Goal: Information Seeking & Learning: Learn about a topic

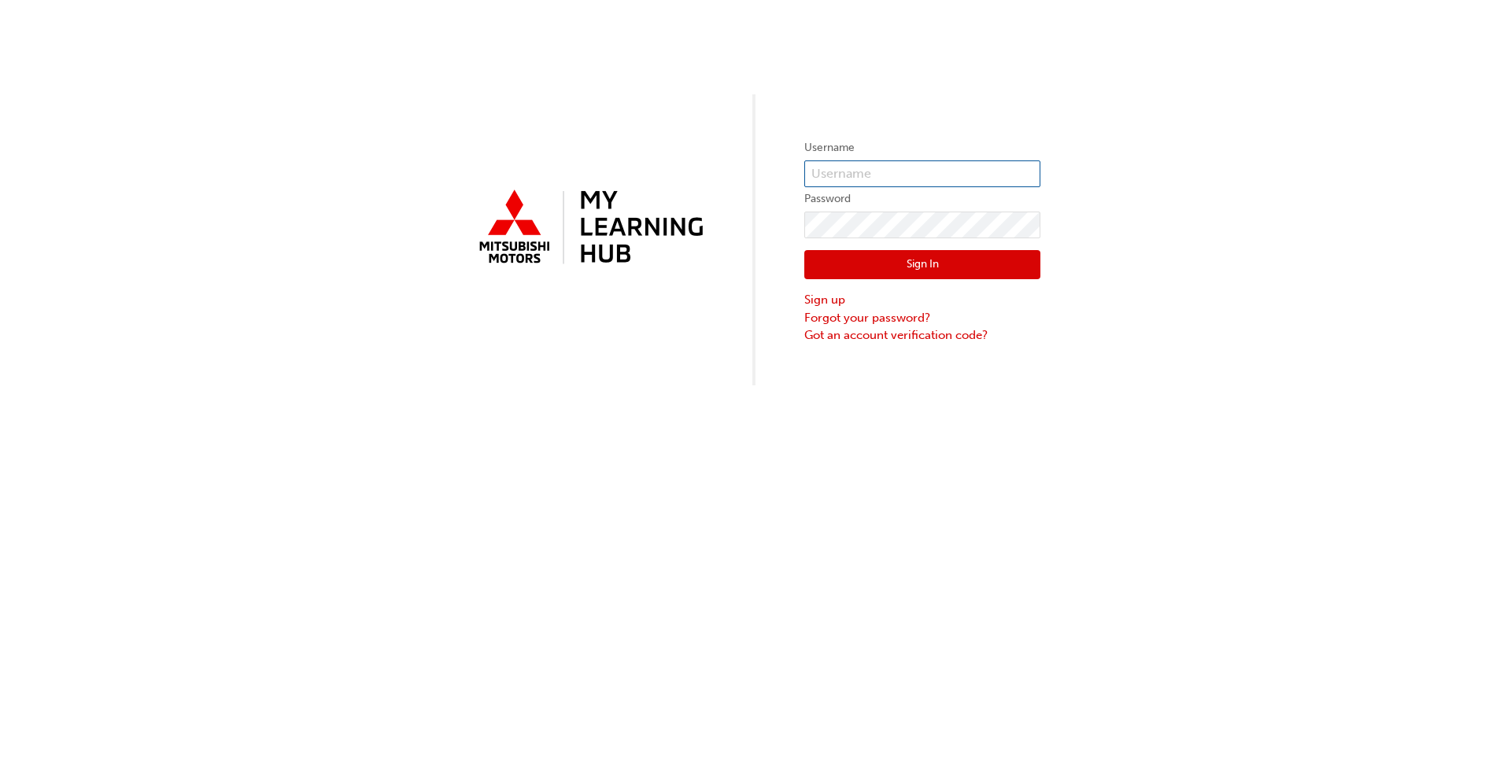
type input "0005001982"
click at [786, 264] on button "Sign In" at bounding box center [922, 265] width 236 height 30
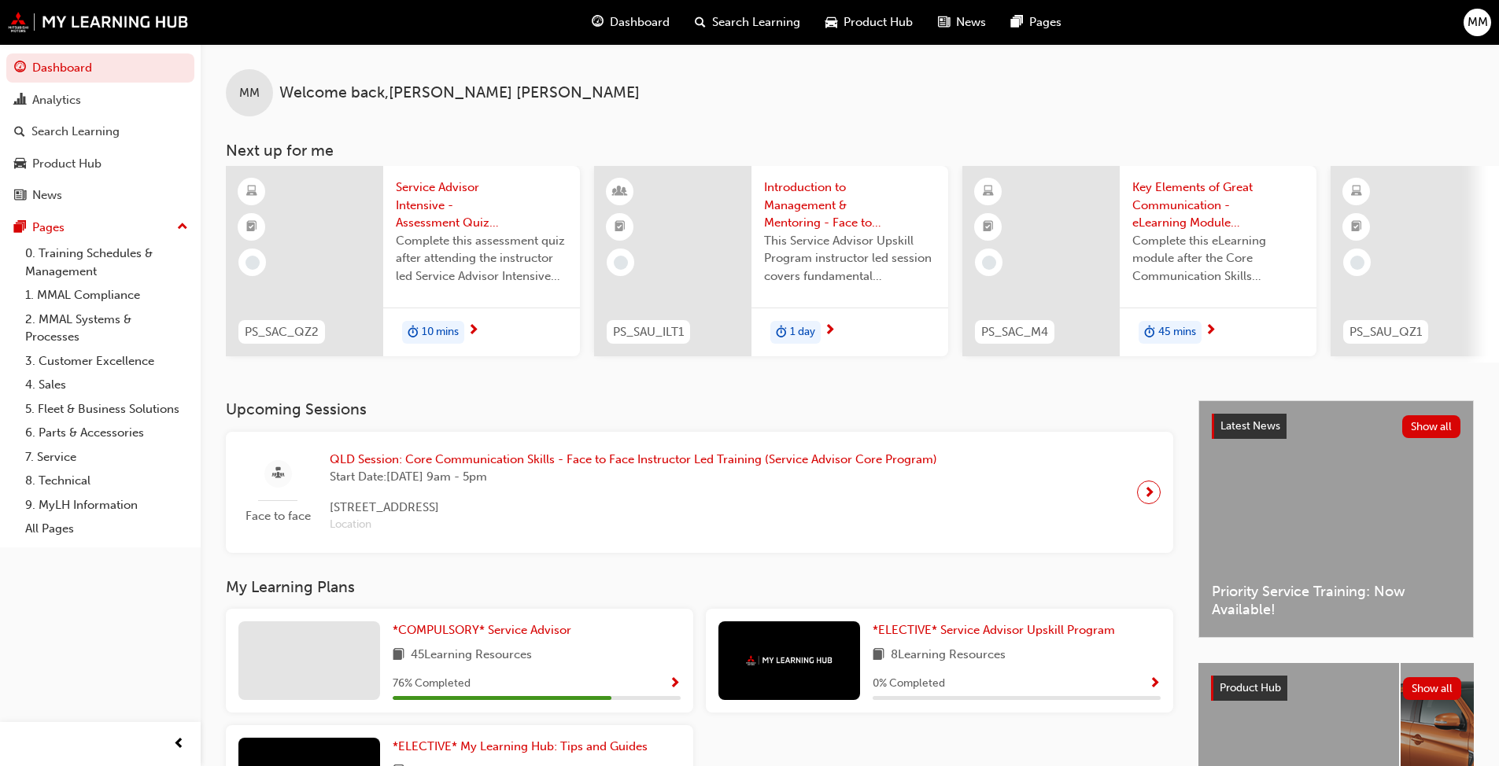
click at [329, 264] on div at bounding box center [304, 261] width 157 height 190
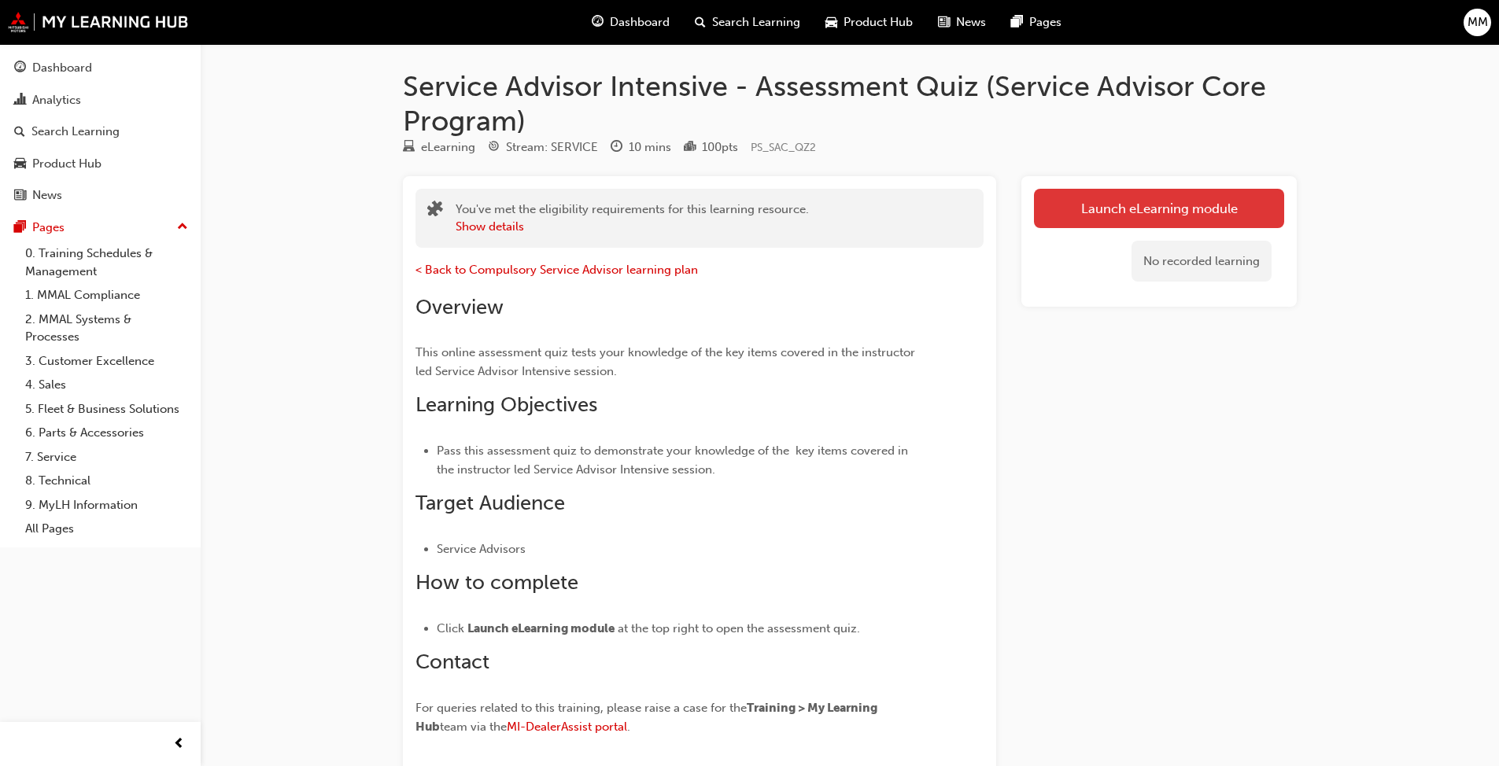
click at [786, 199] on link "Launch eLearning module" at bounding box center [1159, 208] width 250 height 39
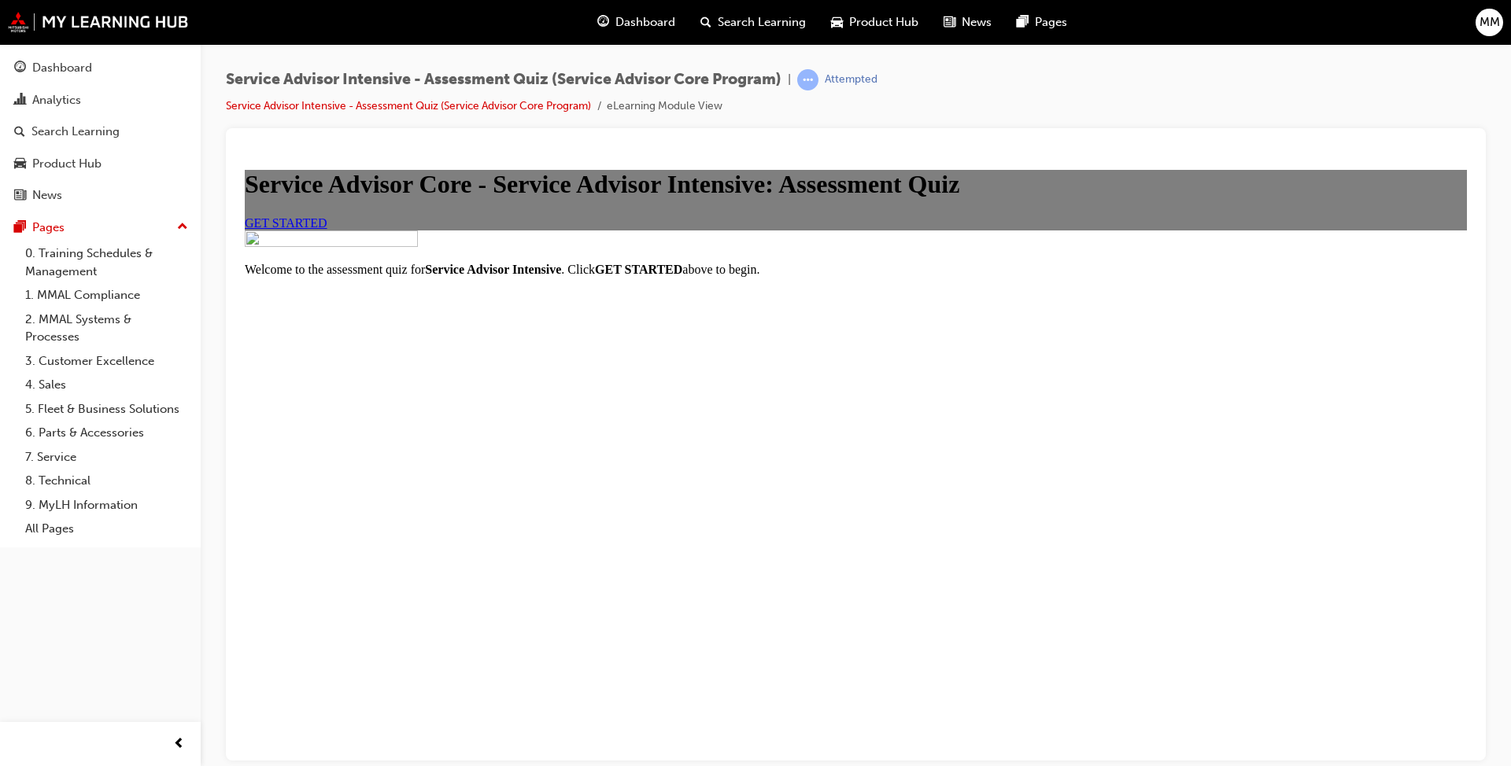
scroll to position [79, 0]
click at [327, 229] on link "GET STARTED" at bounding box center [286, 222] width 83 height 13
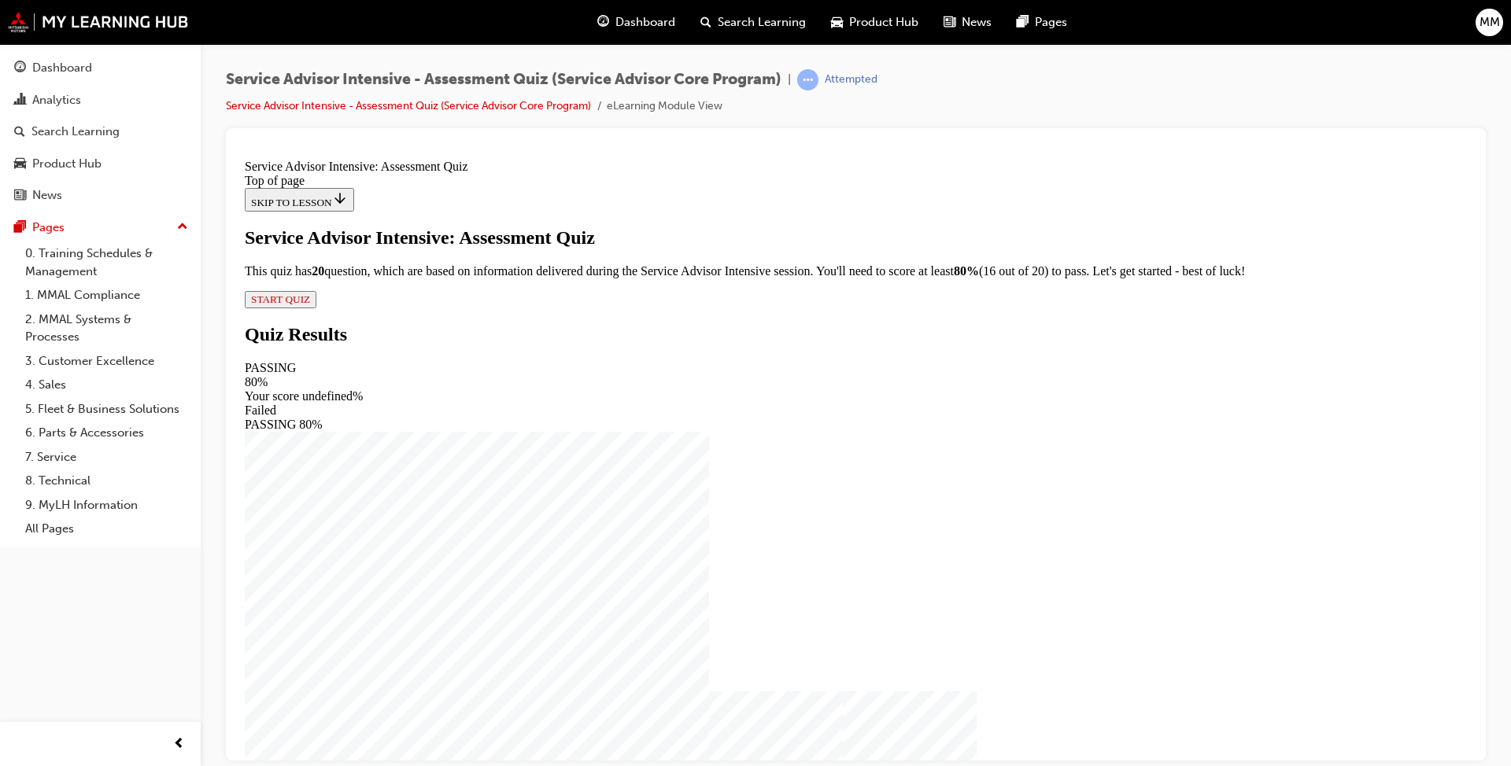
click at [310, 305] on span "START QUIZ" at bounding box center [280, 299] width 59 height 12
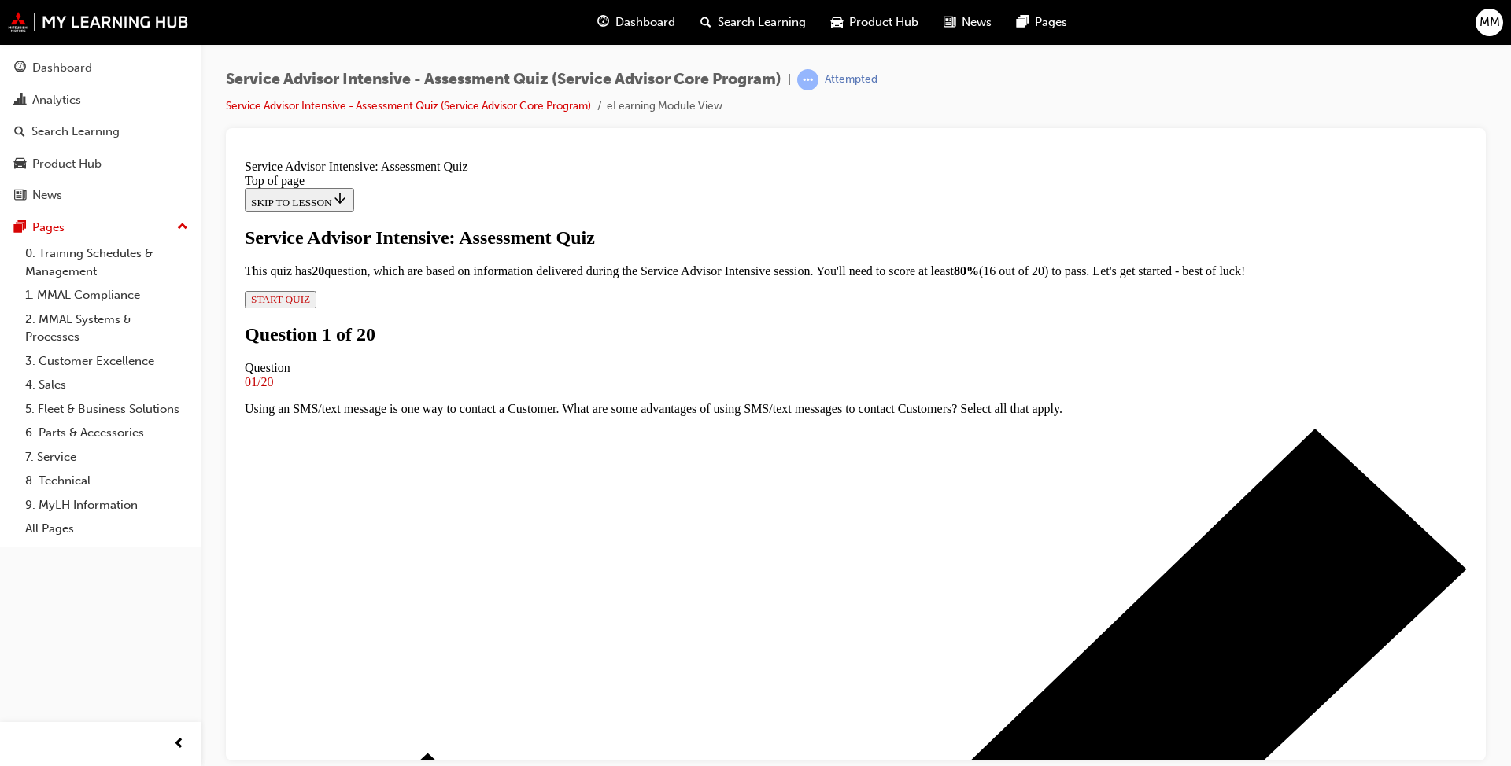
scroll to position [118, 0]
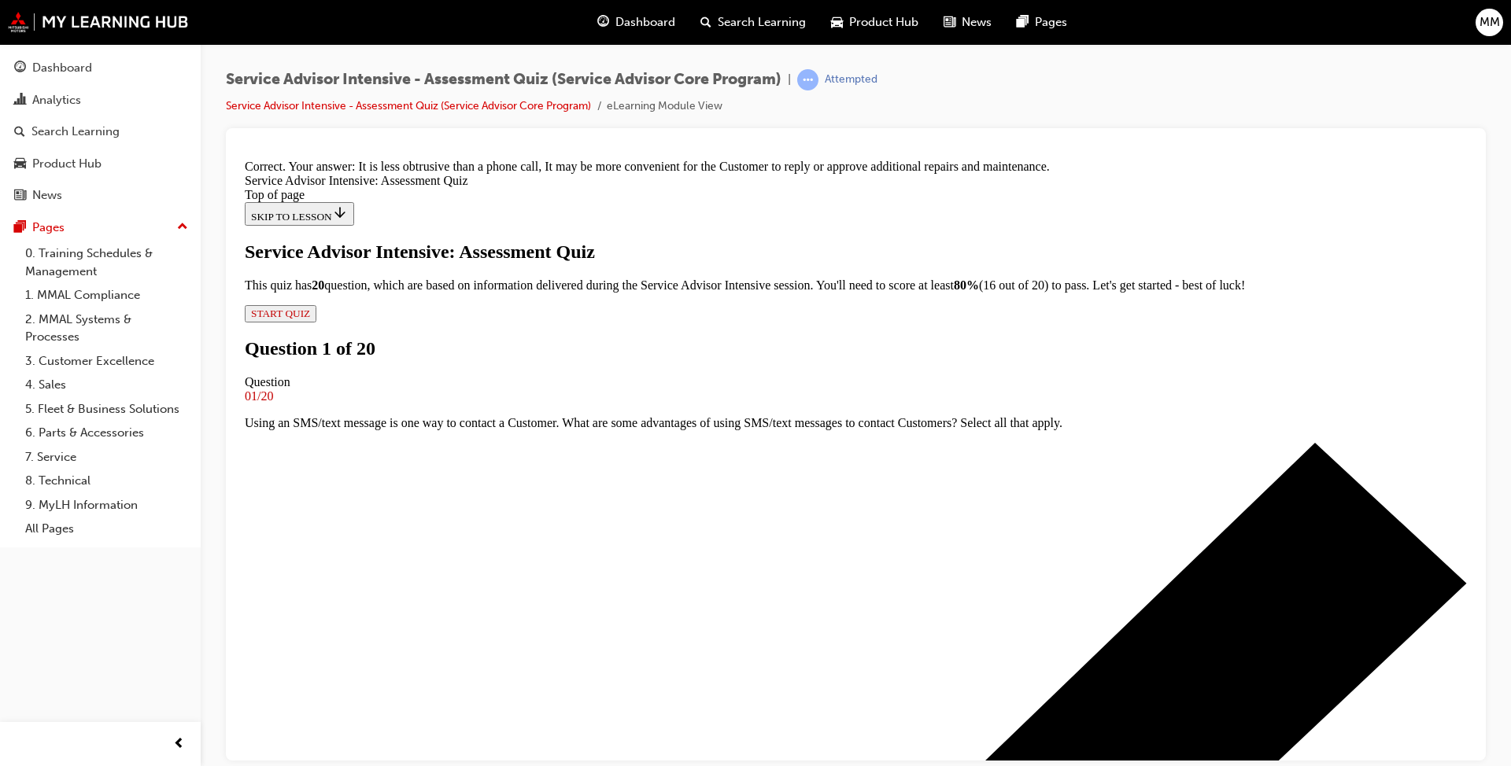
scroll to position [294, 0]
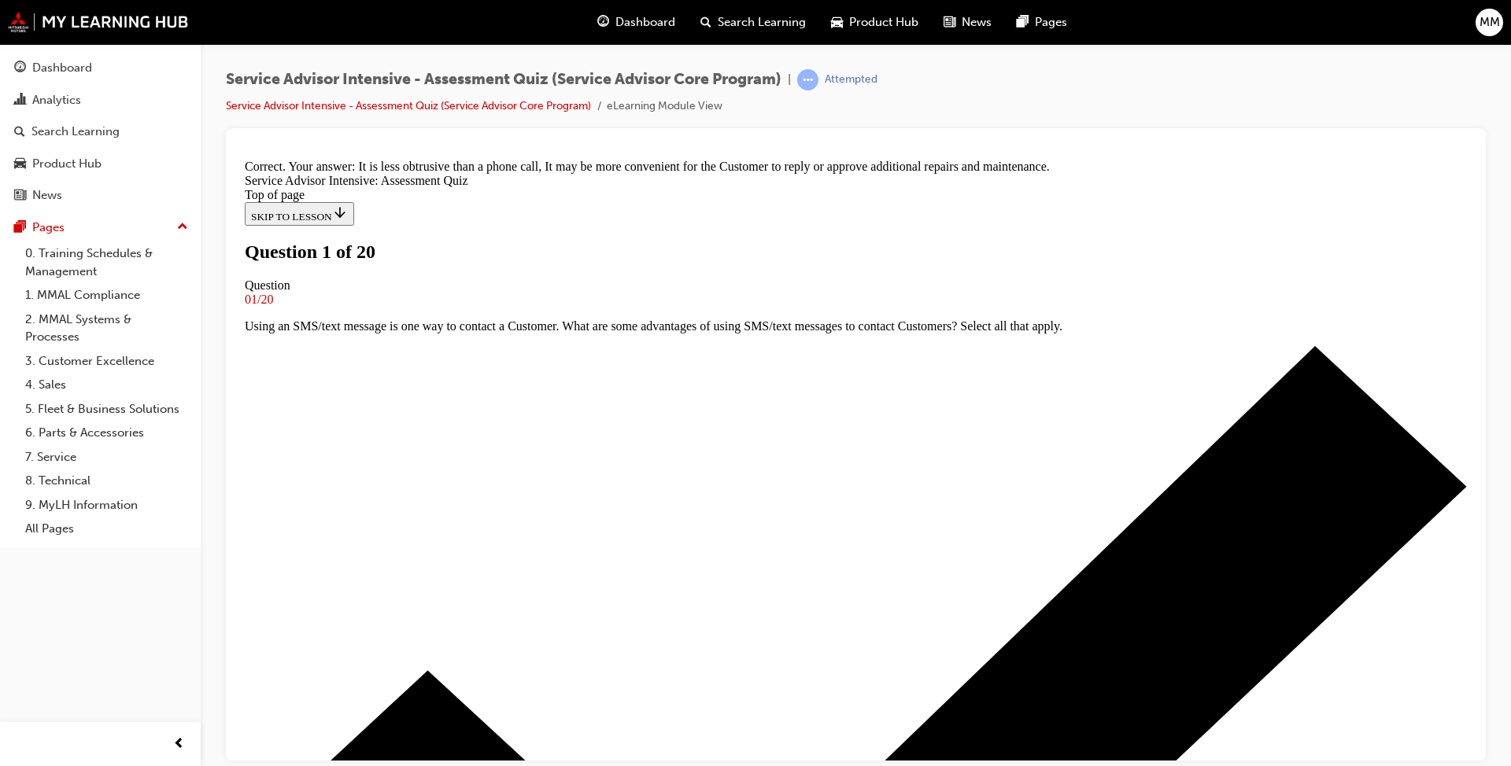
scroll to position [118, 0]
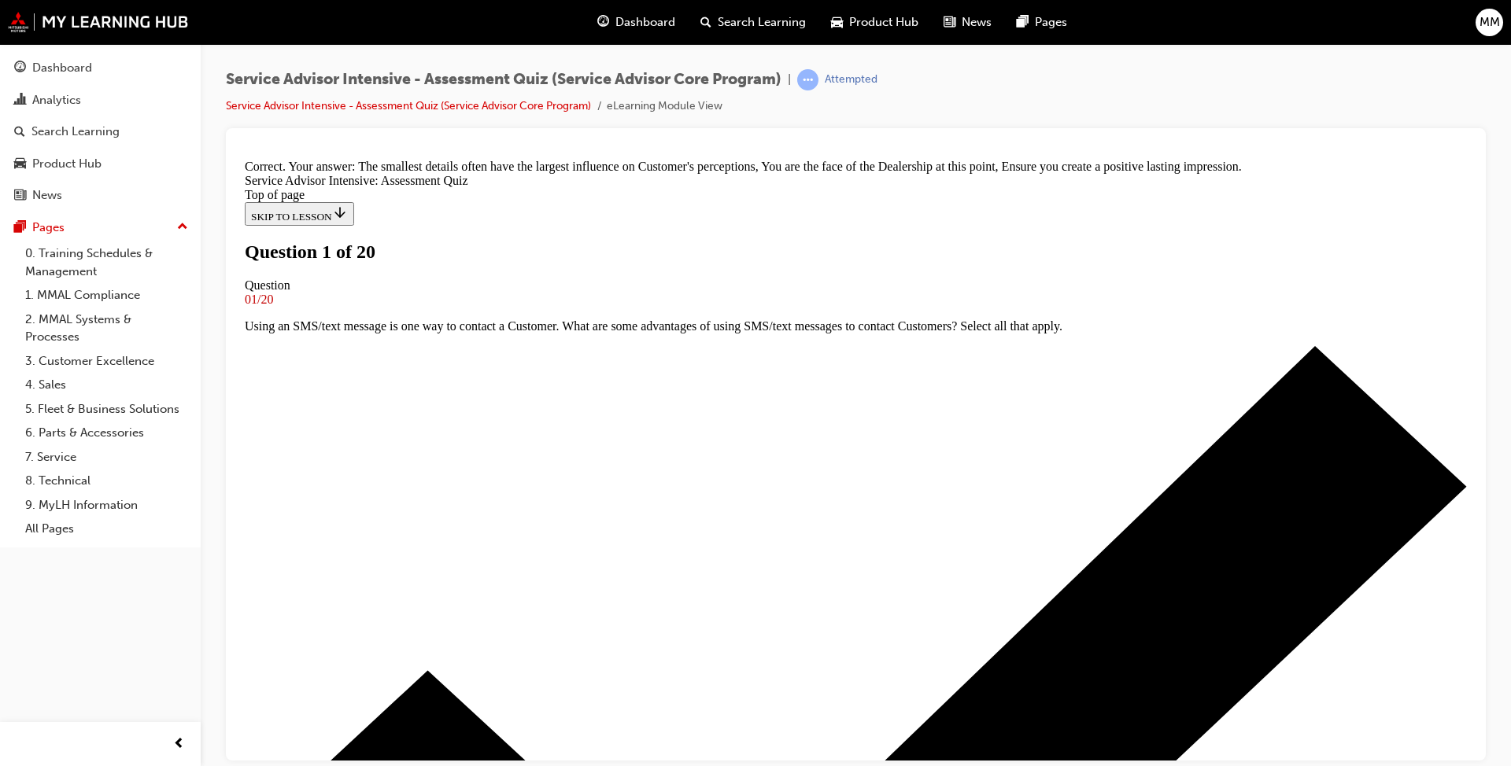
scroll to position [251, 0]
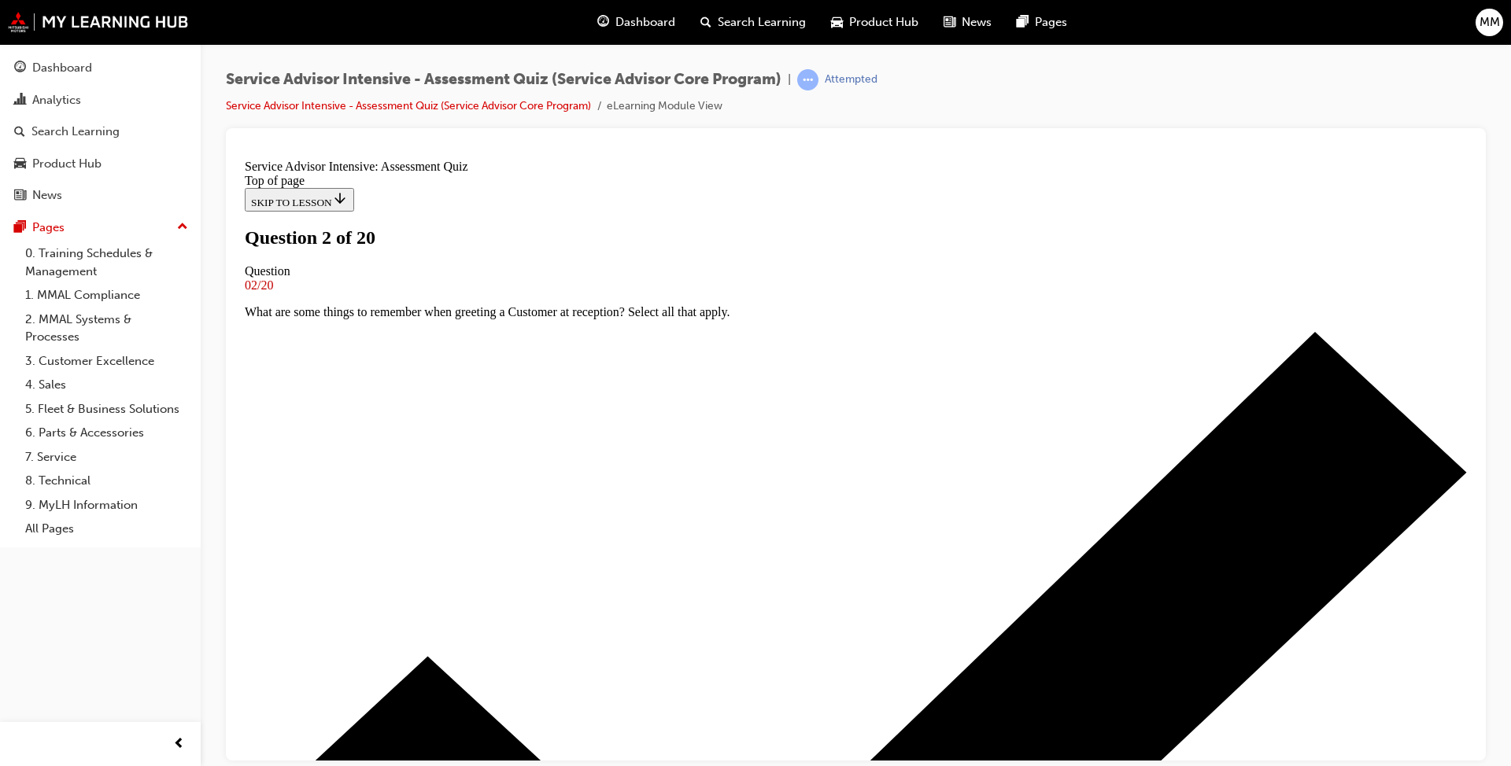
scroll to position [157, 0]
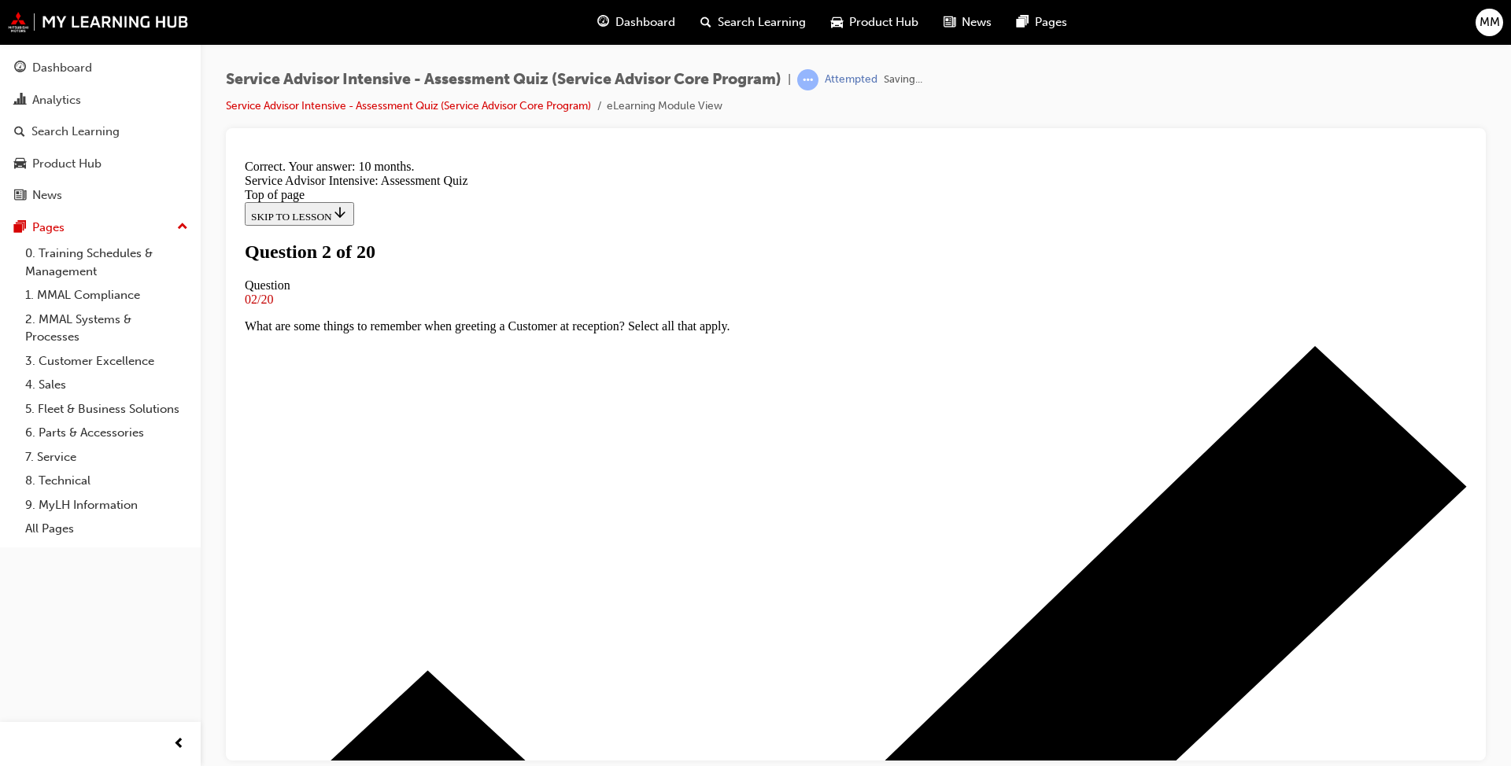
scroll to position [300, 0]
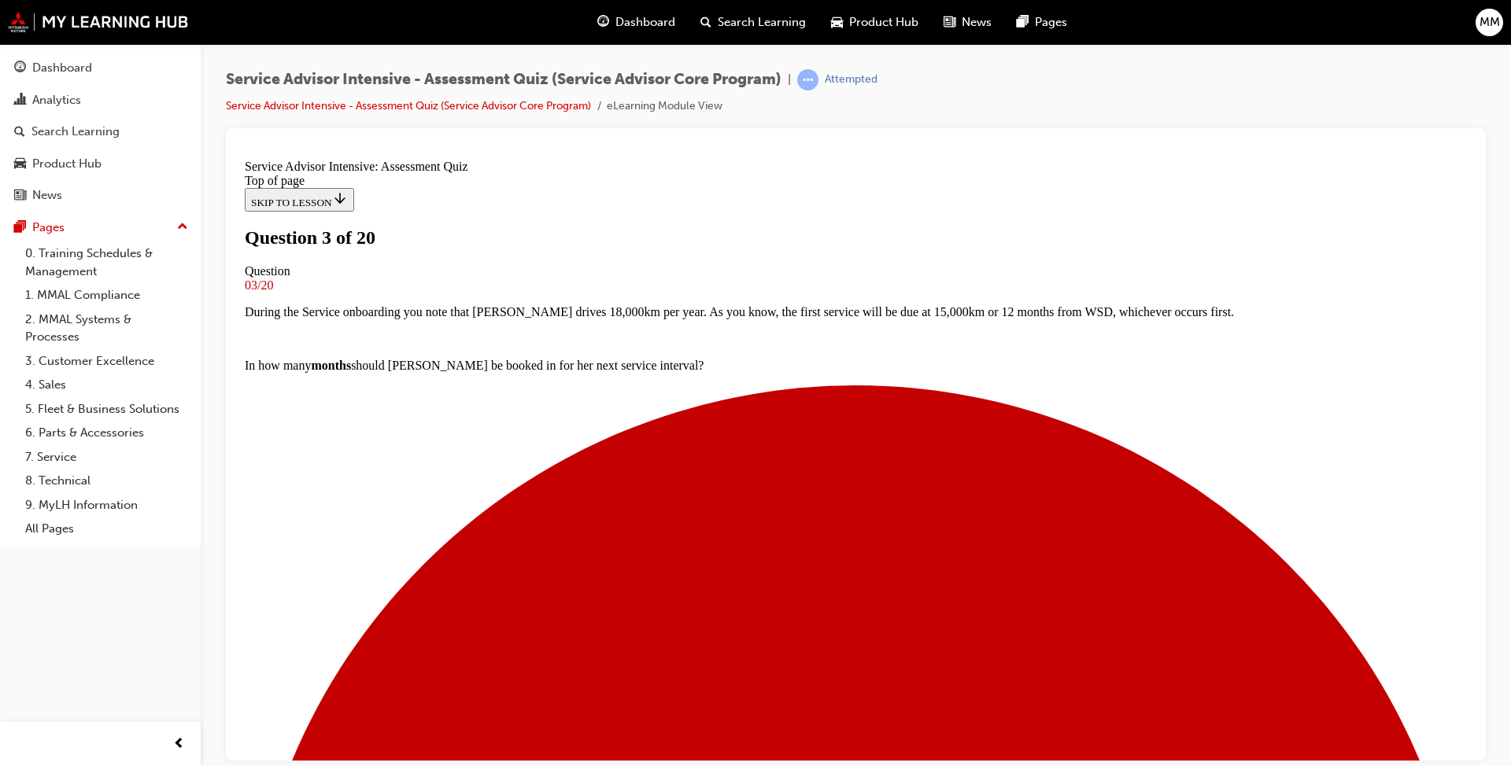
scroll to position [98, 0]
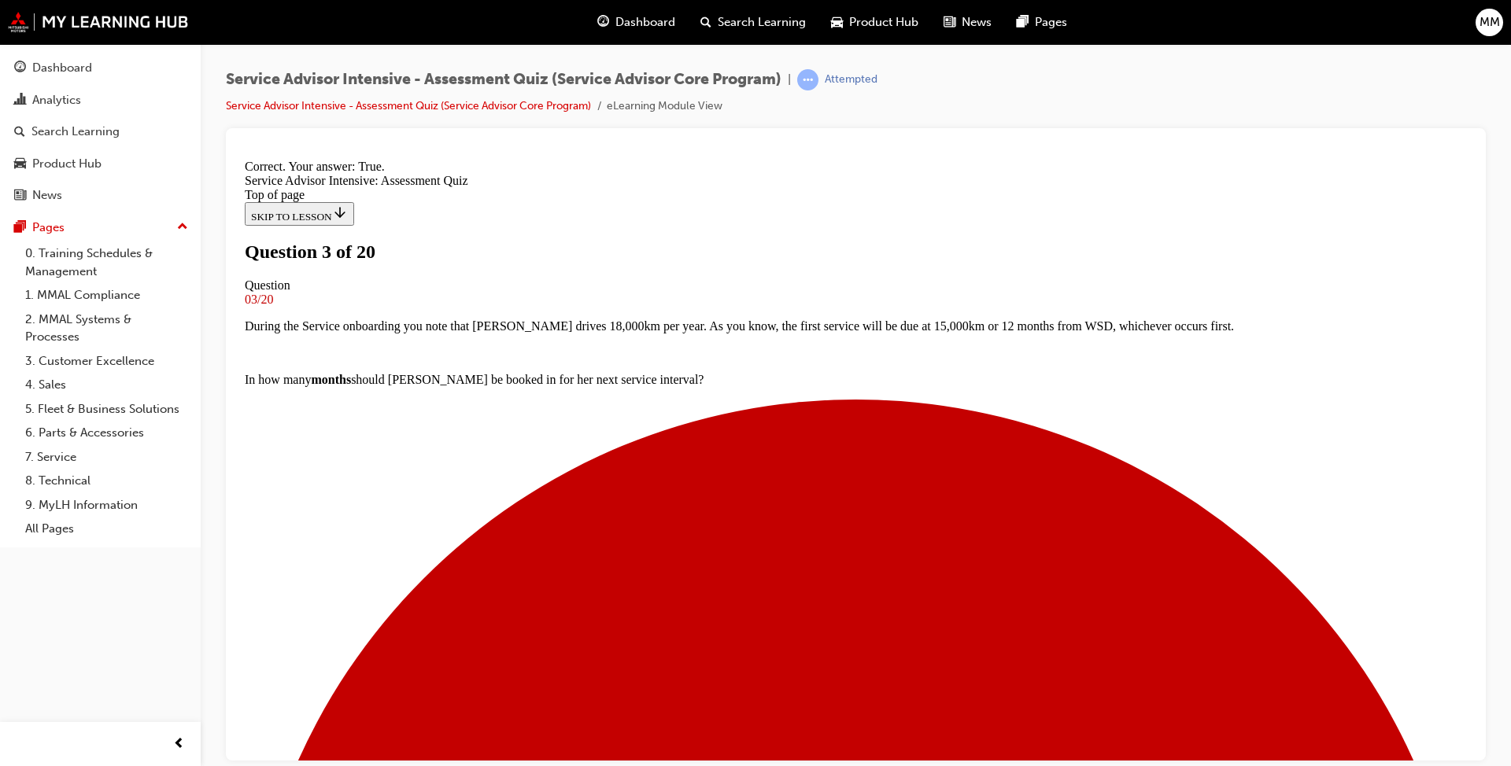
scroll to position [201, 0]
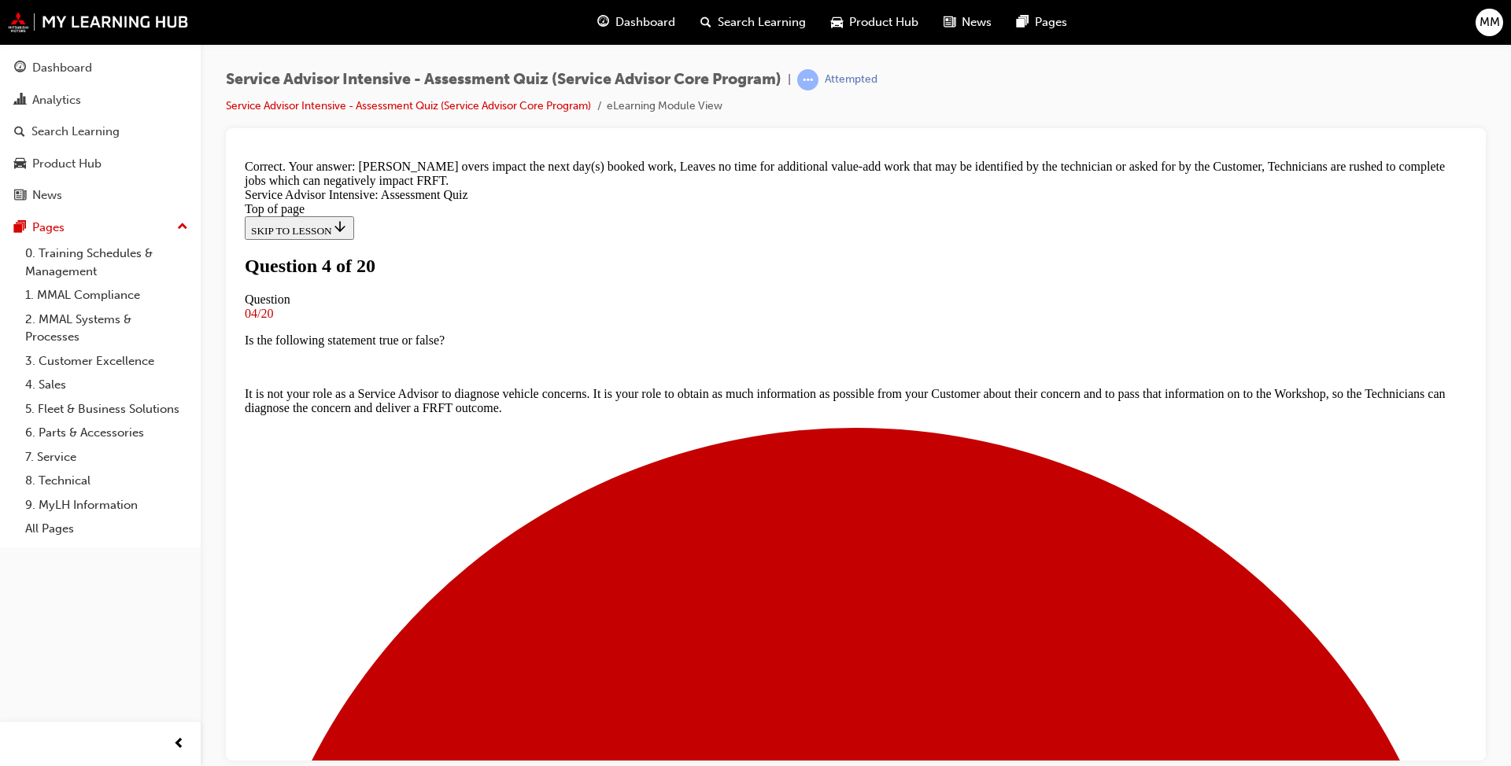
scroll to position [240, 0]
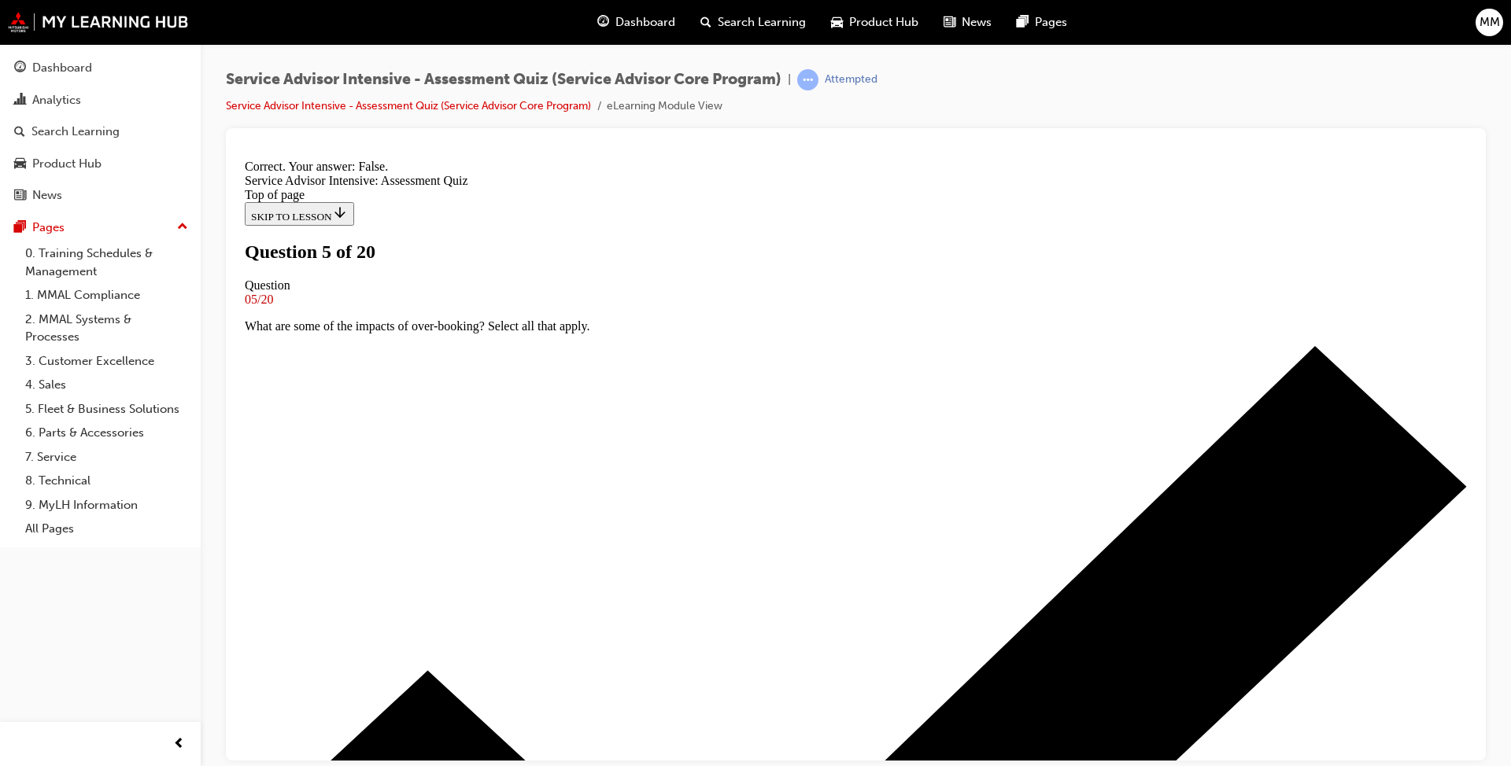
scroll to position [147, 0]
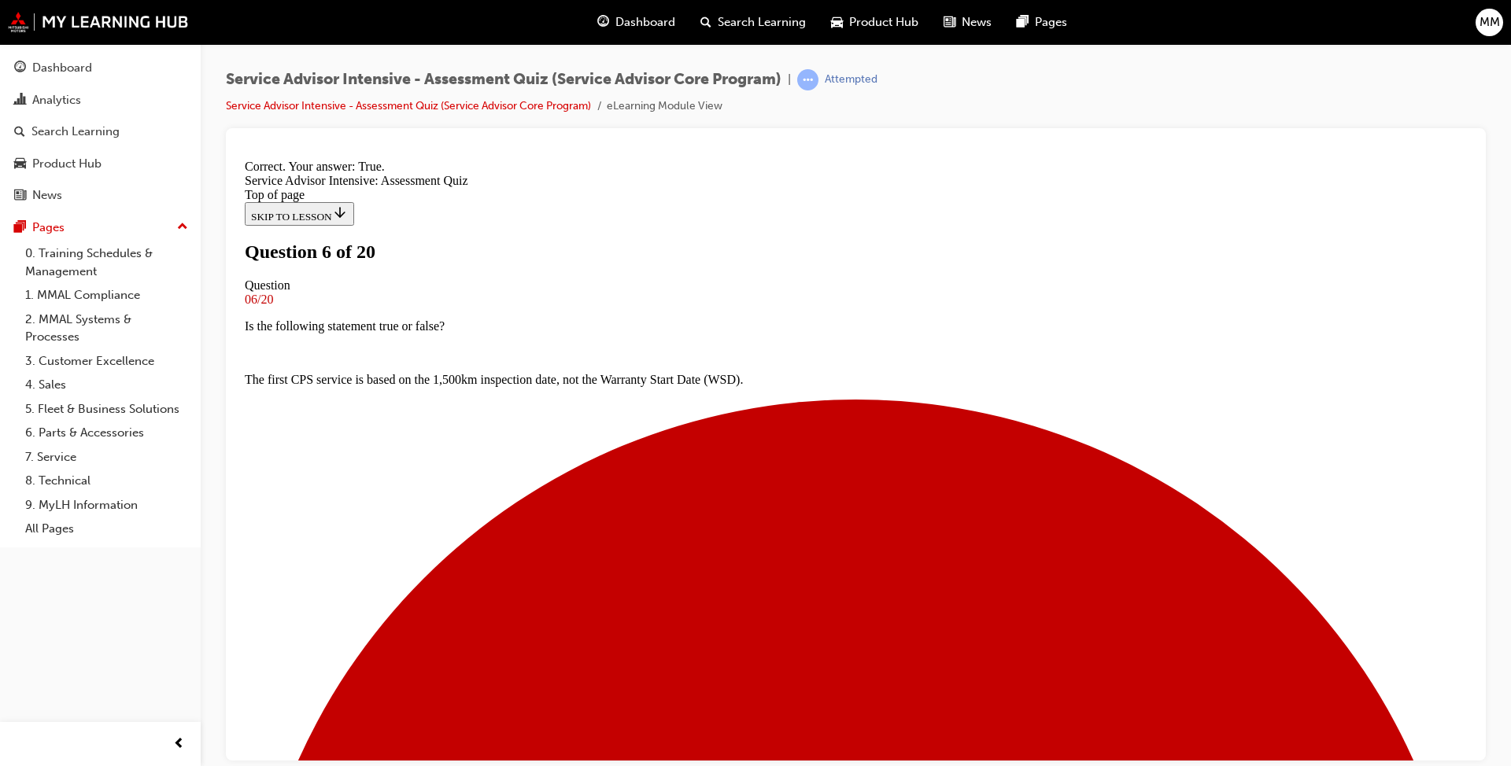
scroll to position [147, 0]
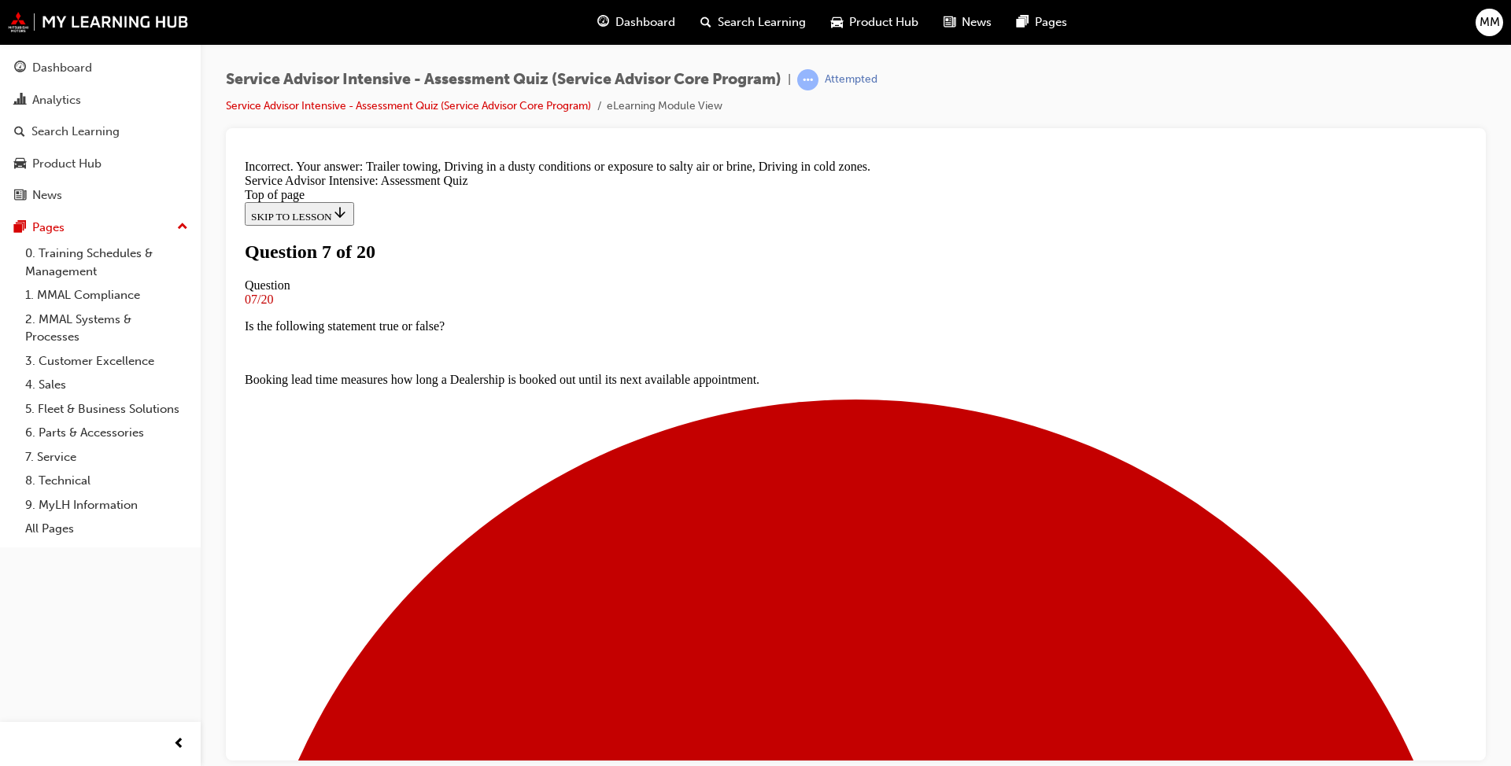
scroll to position [220, 0]
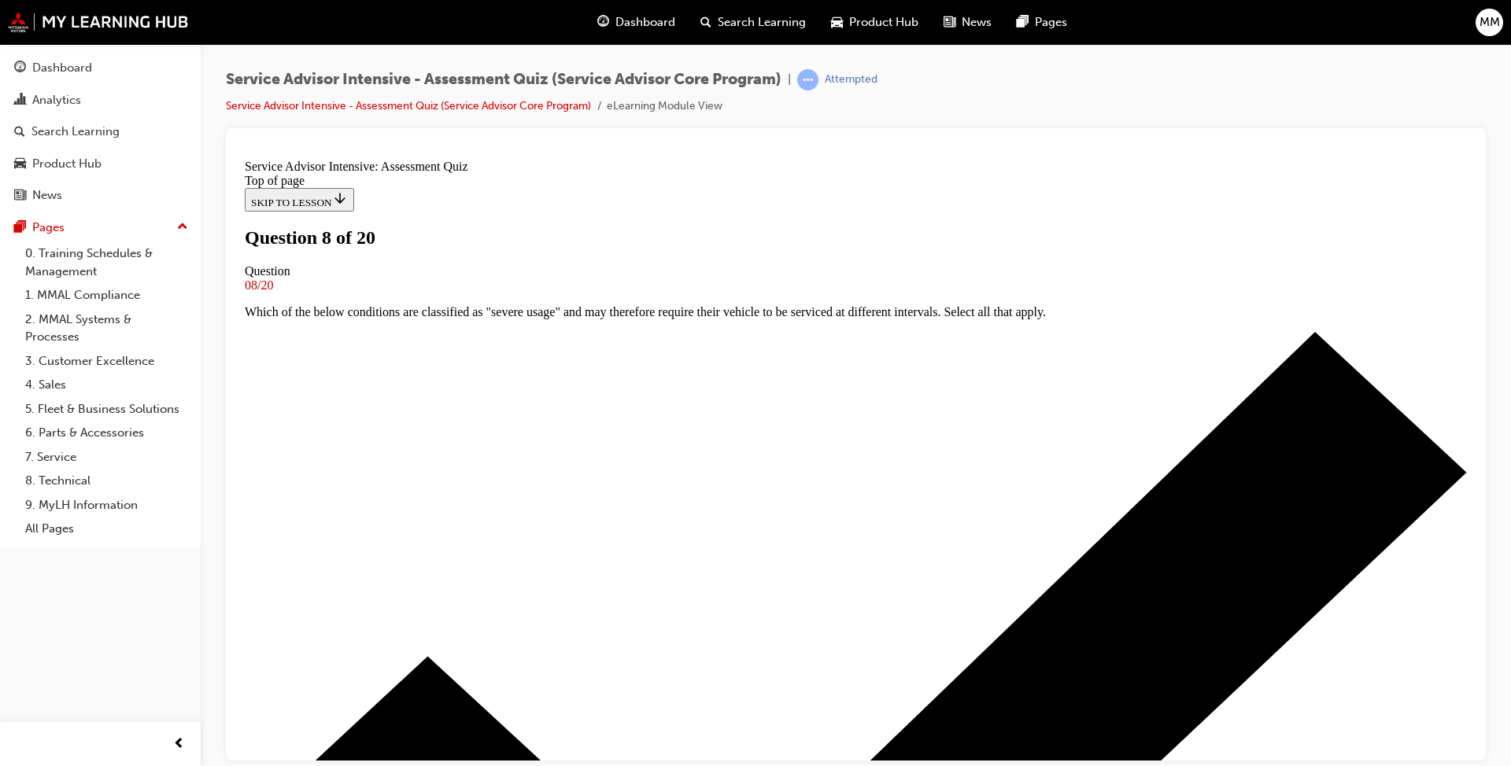
scroll to position [0, 0]
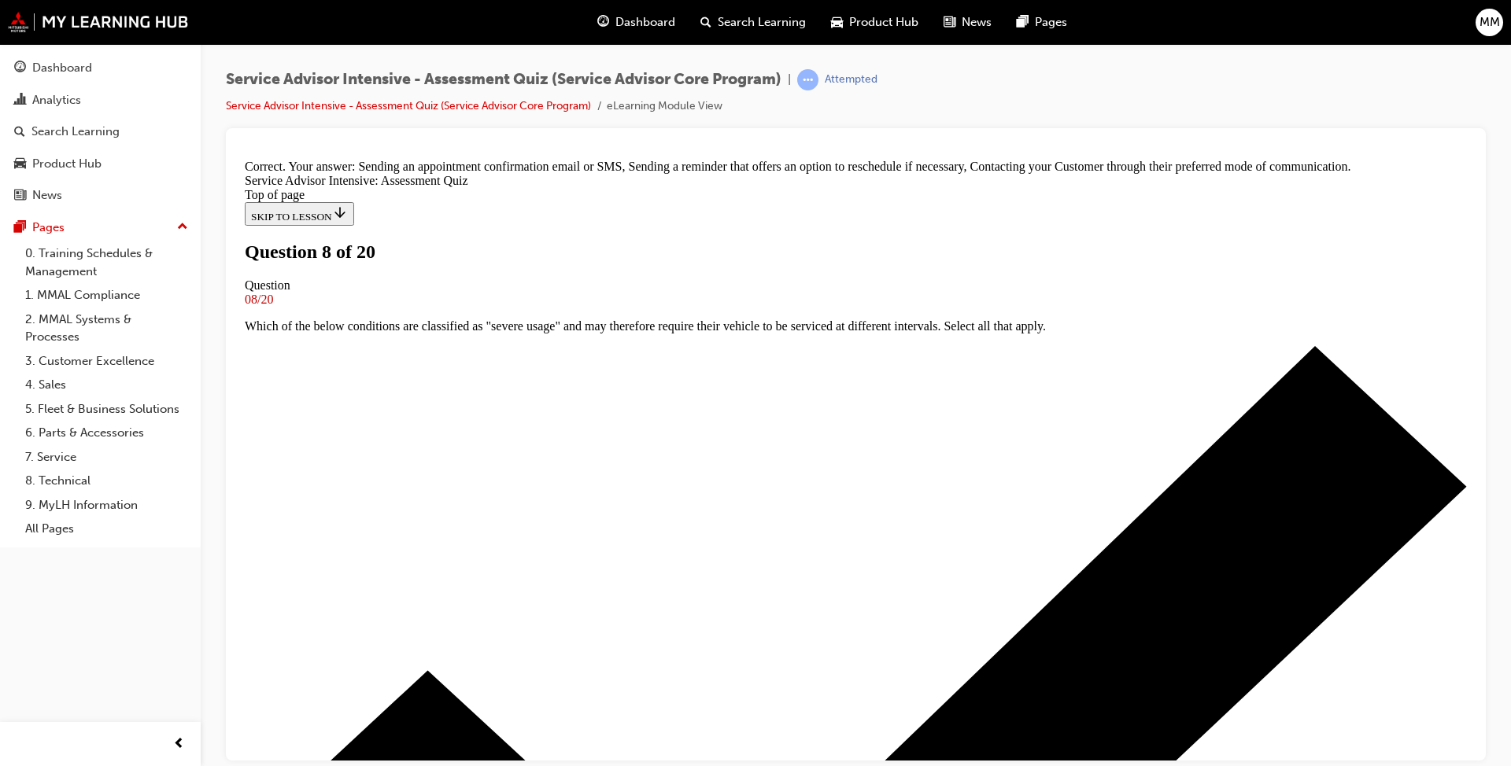
scroll to position [224, 0]
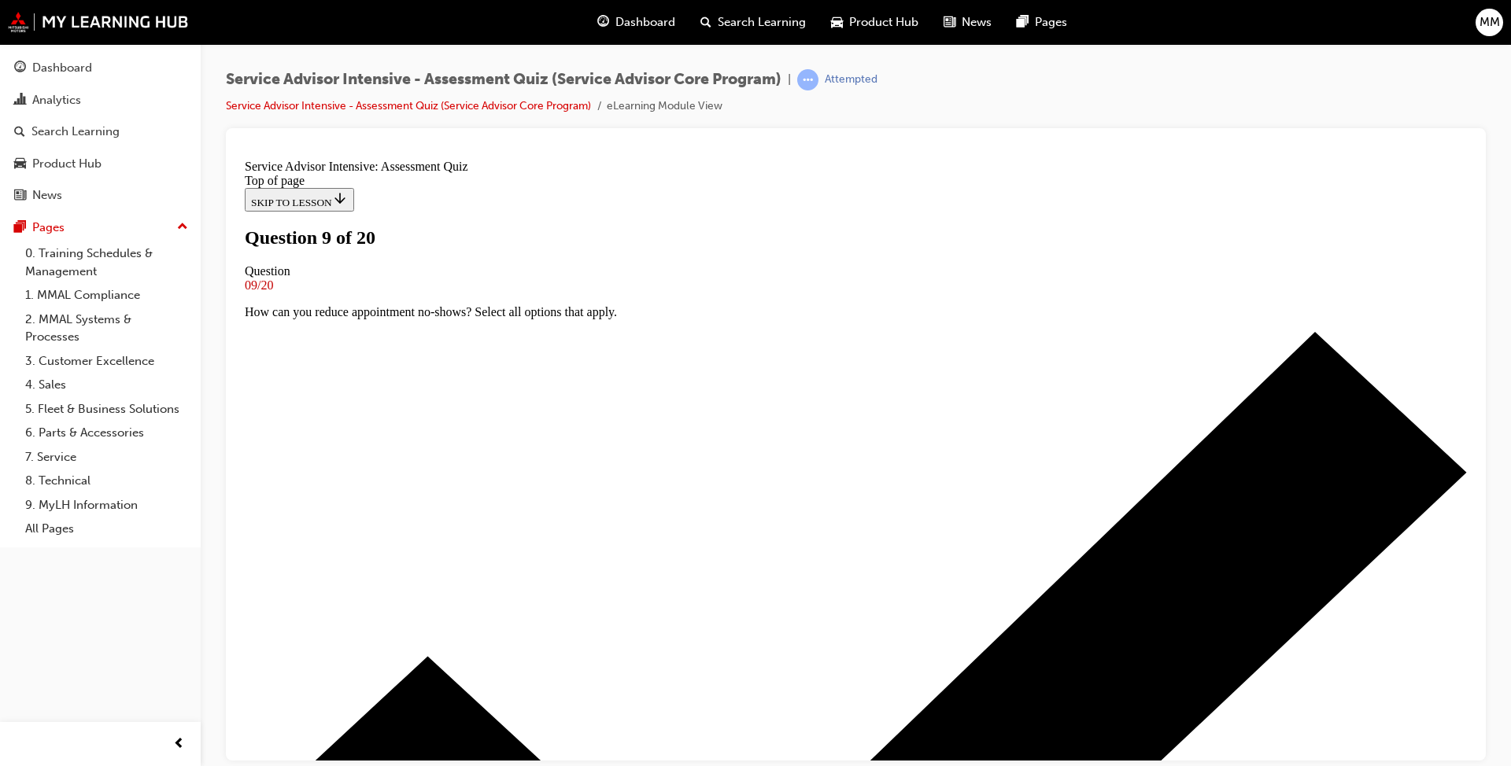
scroll to position [118, 0]
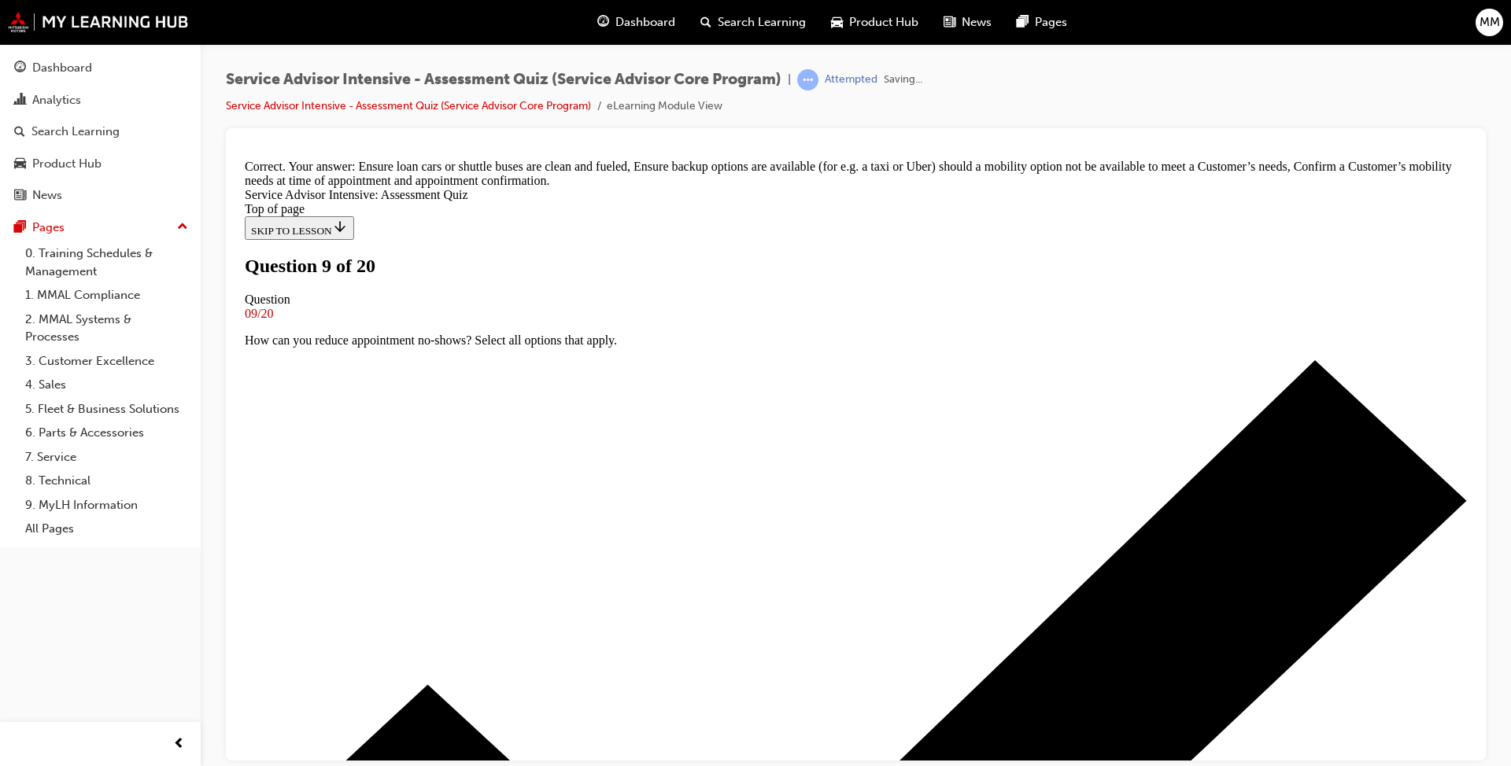
scroll to position [330, 0]
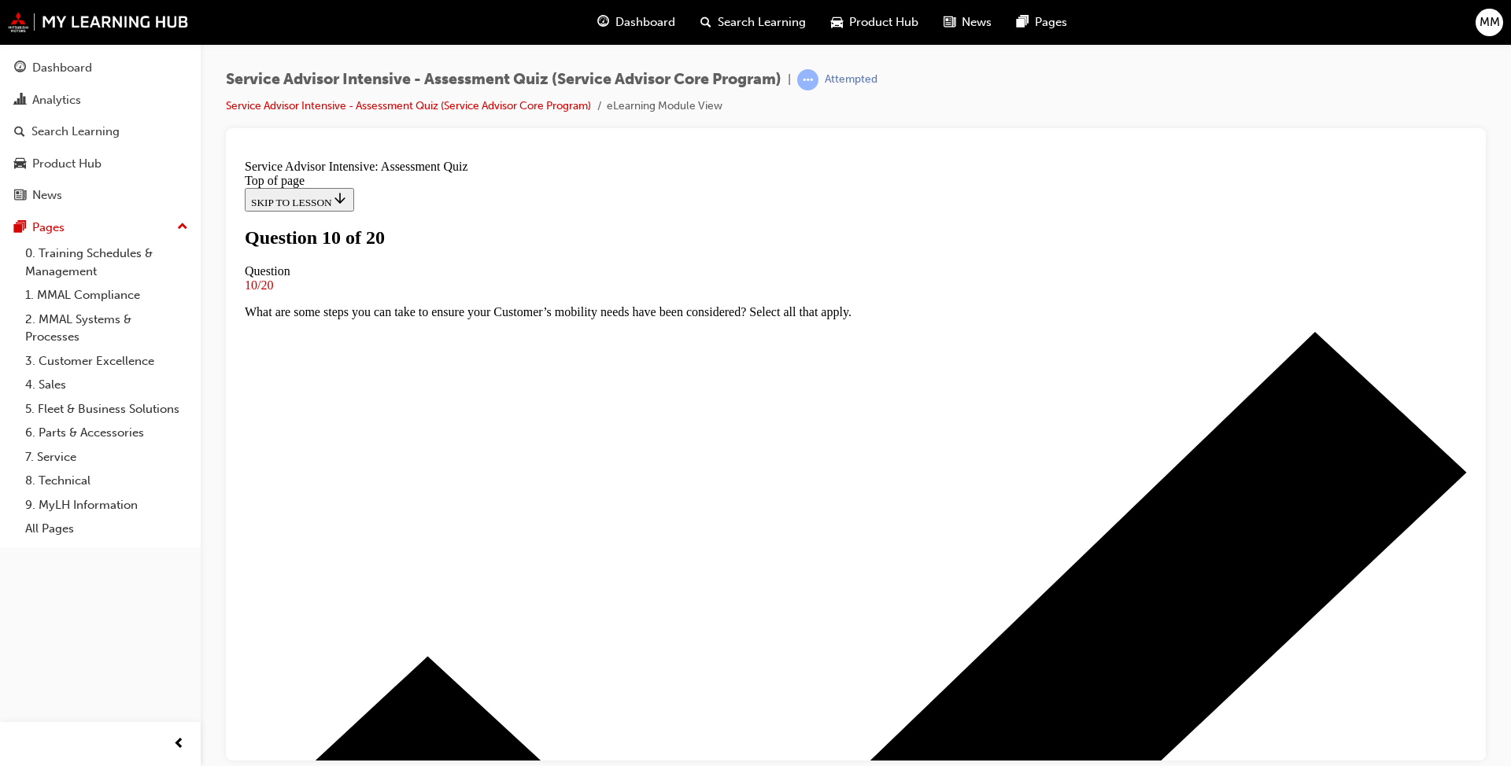
scroll to position [143, 0]
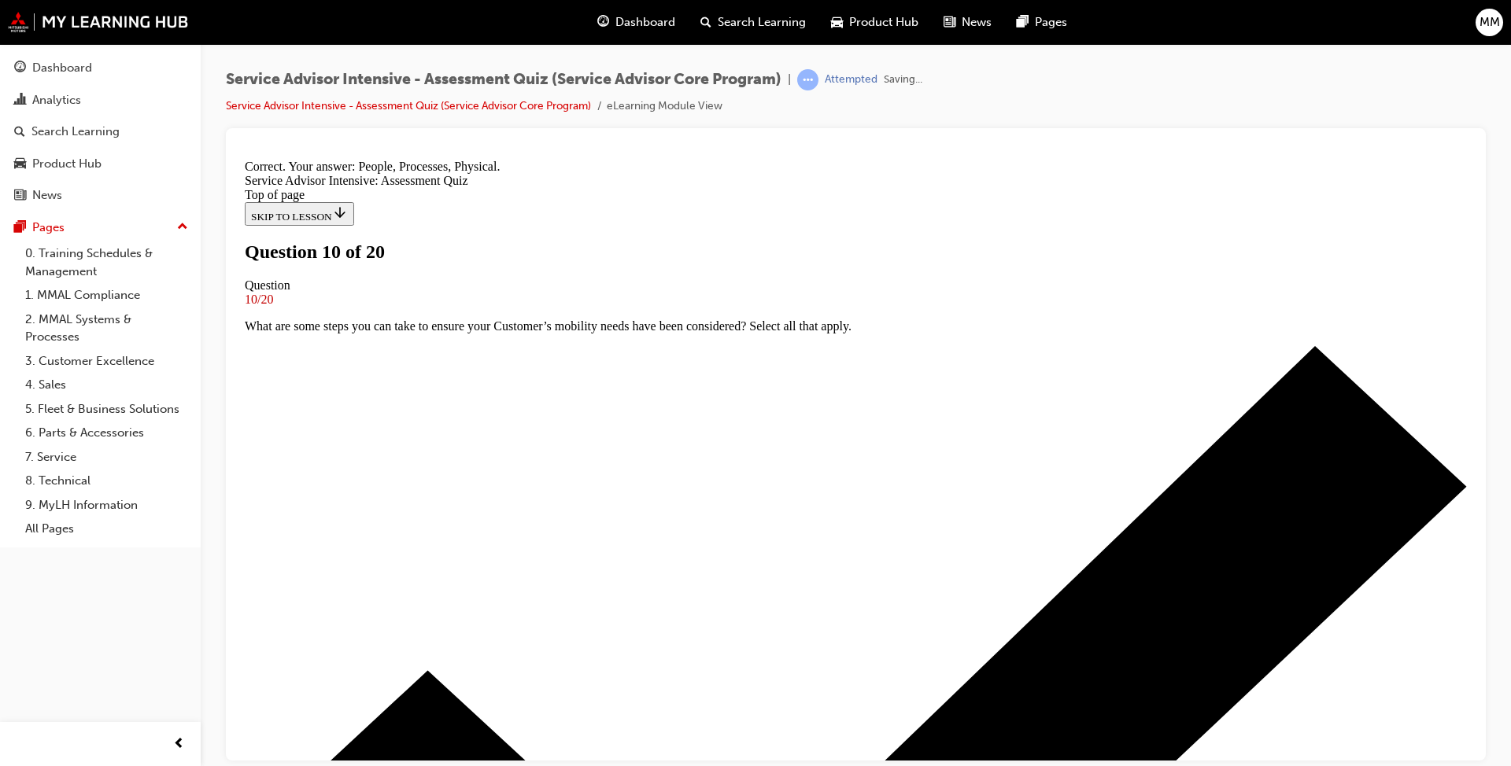
scroll to position [193, 0]
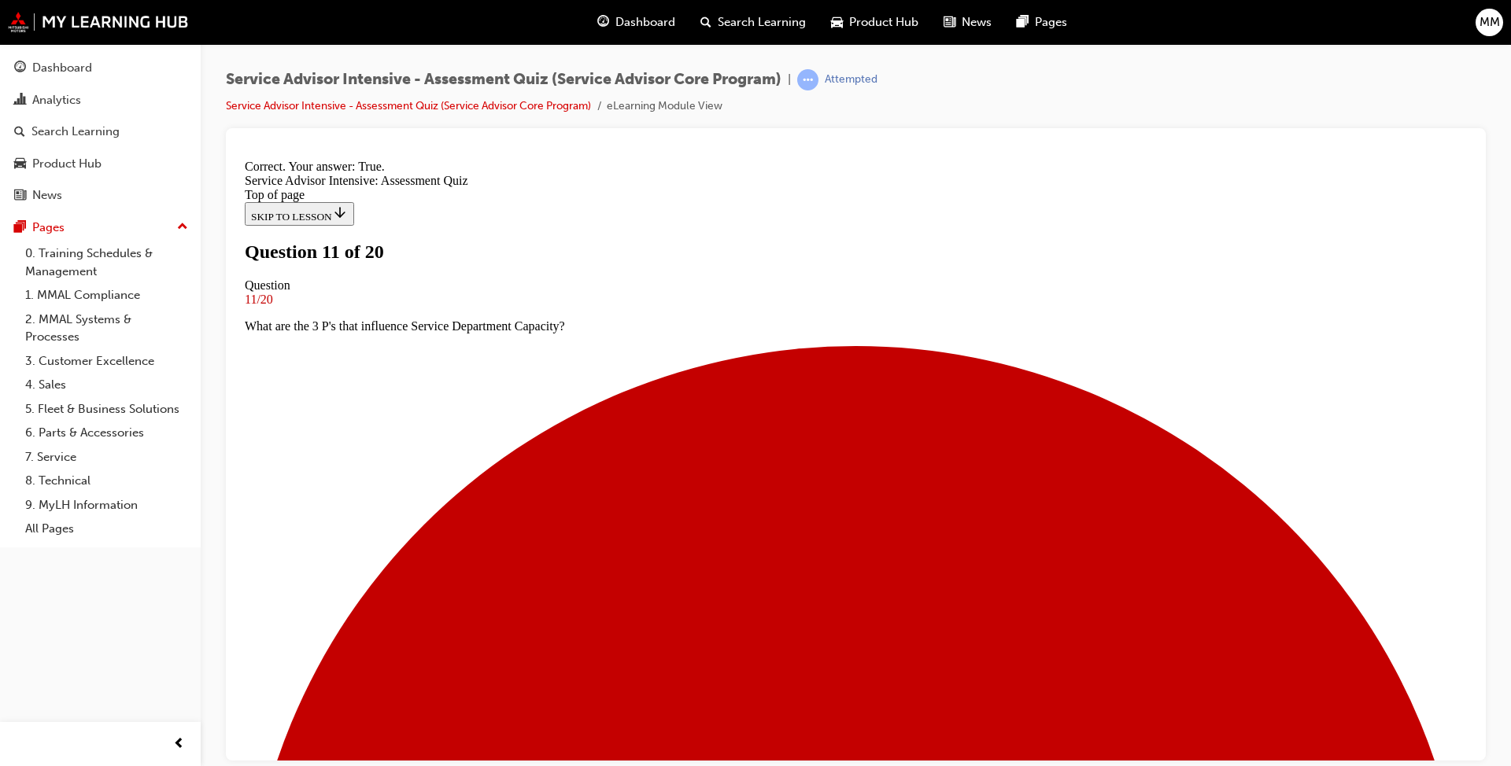
scroll to position [147, 0]
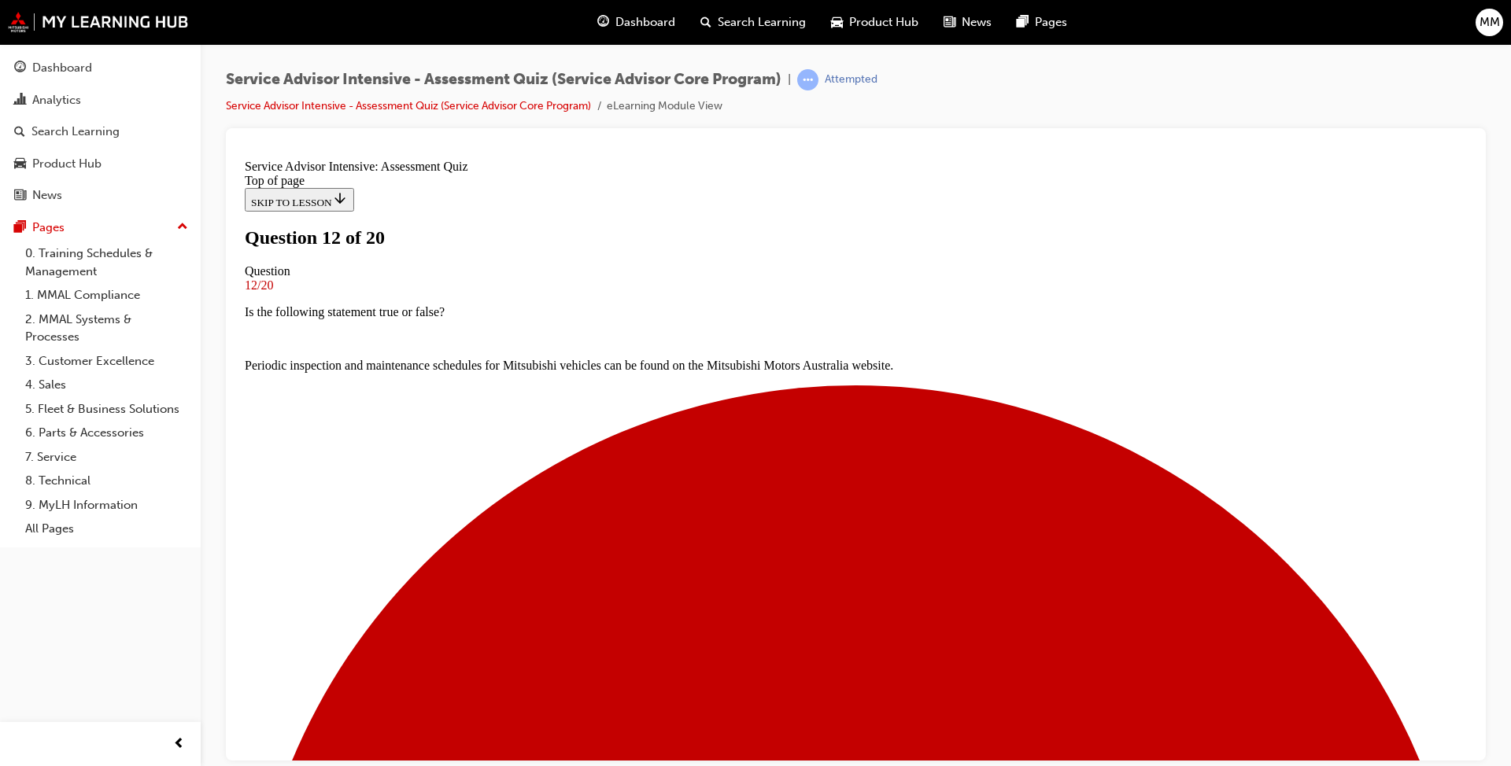
scroll to position [138, 0]
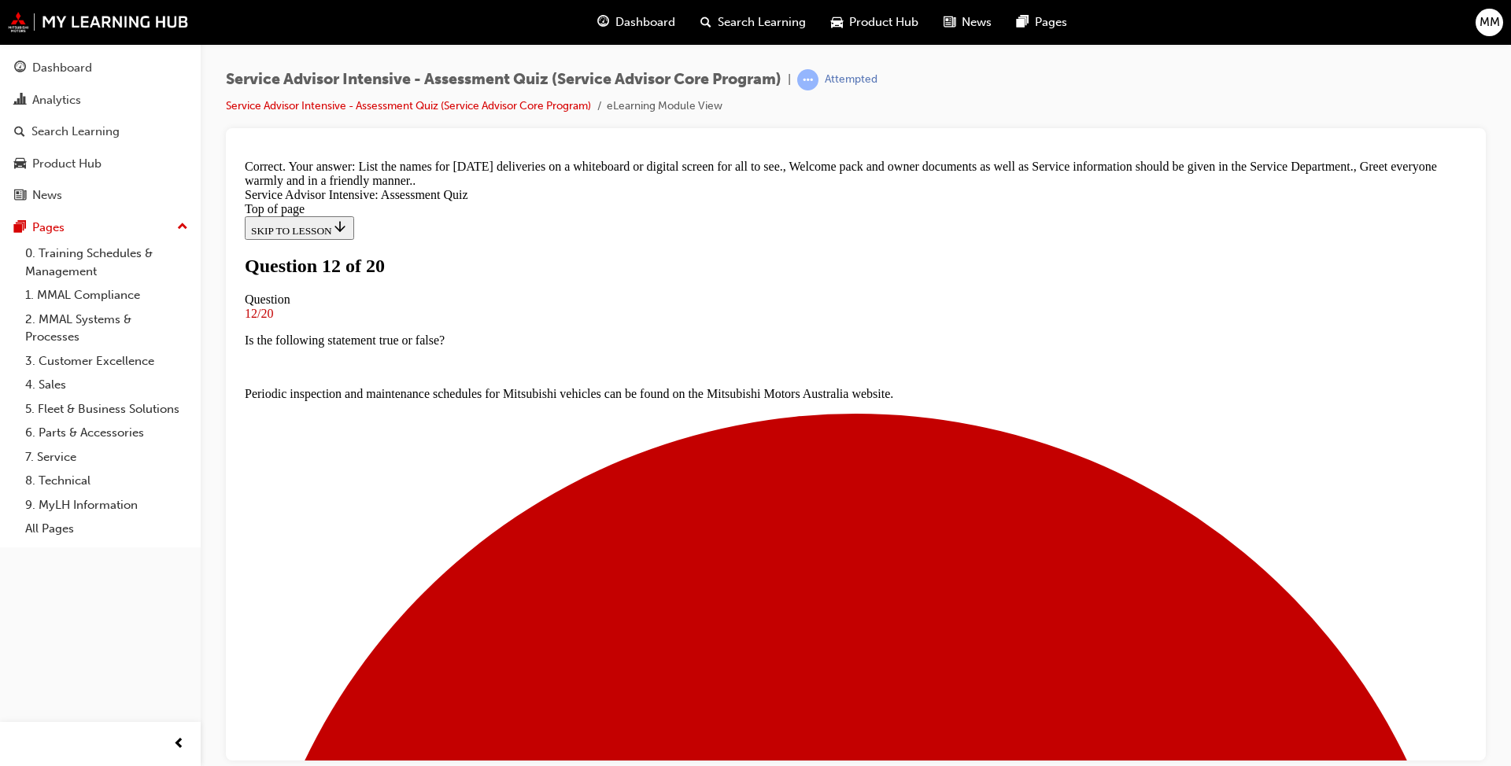
scroll to position [267, 0]
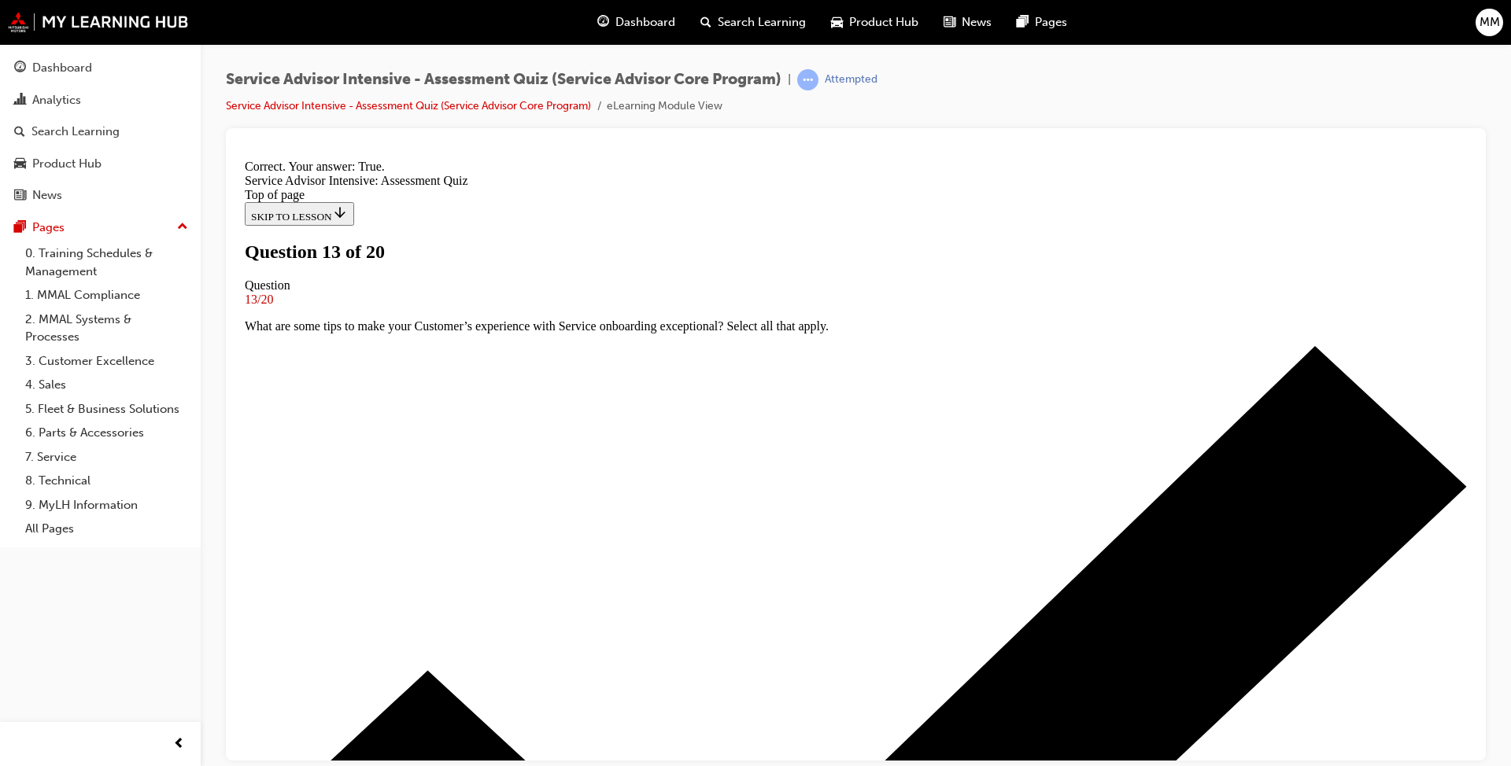
scroll to position [120, 0]
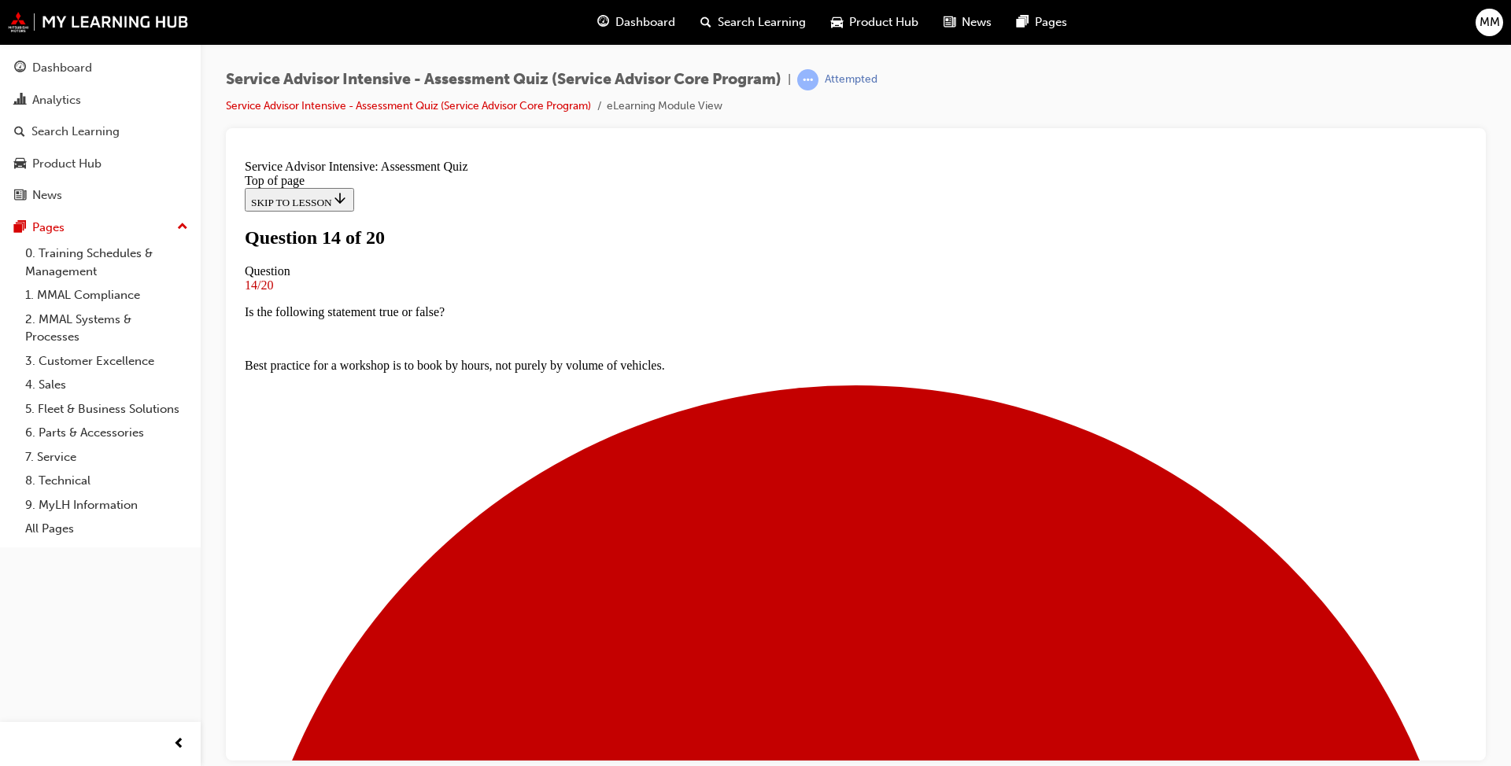
scroll to position [104, 0]
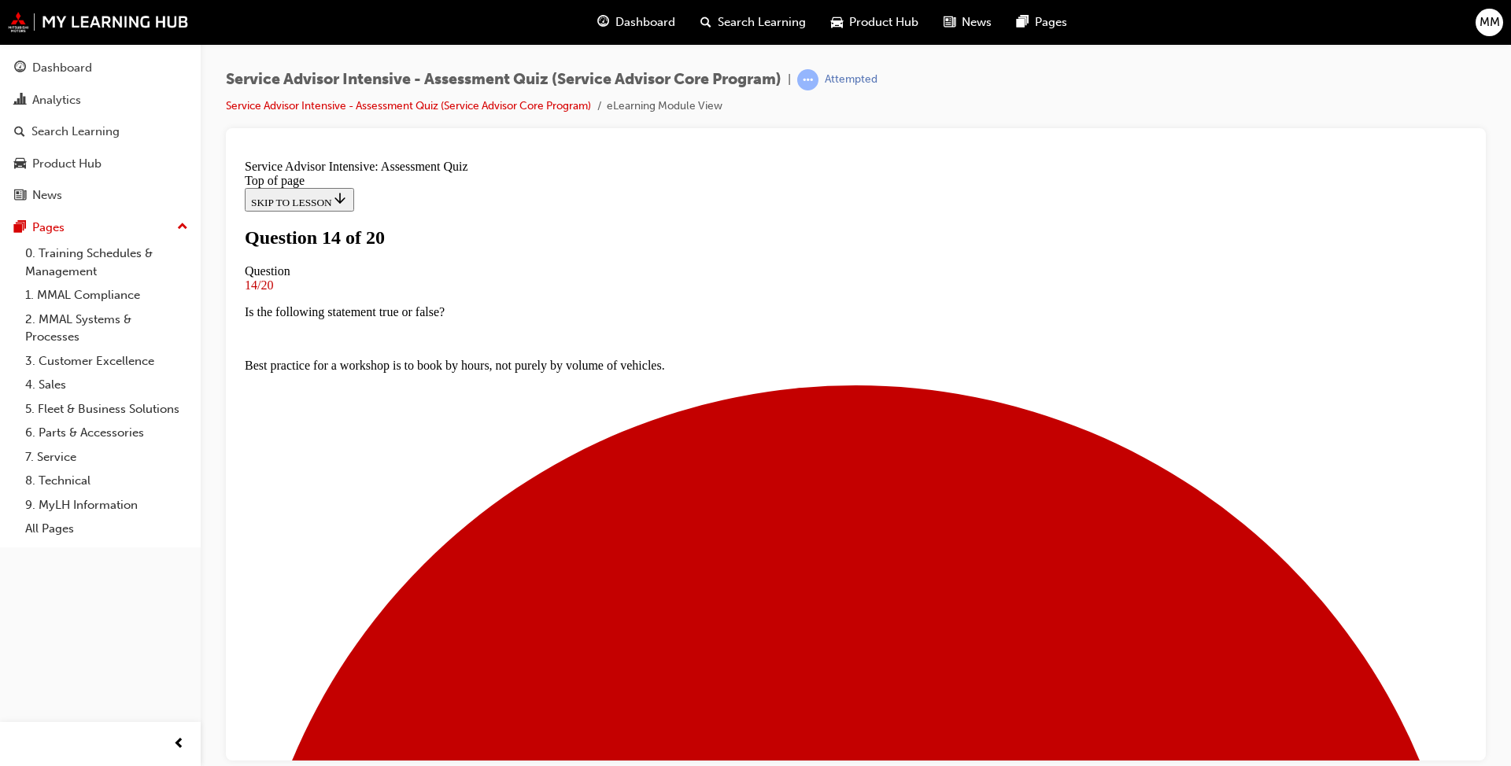
drag, startPoint x: 608, startPoint y: 390, endPoint x: 603, endPoint y: 410, distance: 20.4
drag, startPoint x: 601, startPoint y: 540, endPoint x: 597, endPoint y: 548, distance: 8.8
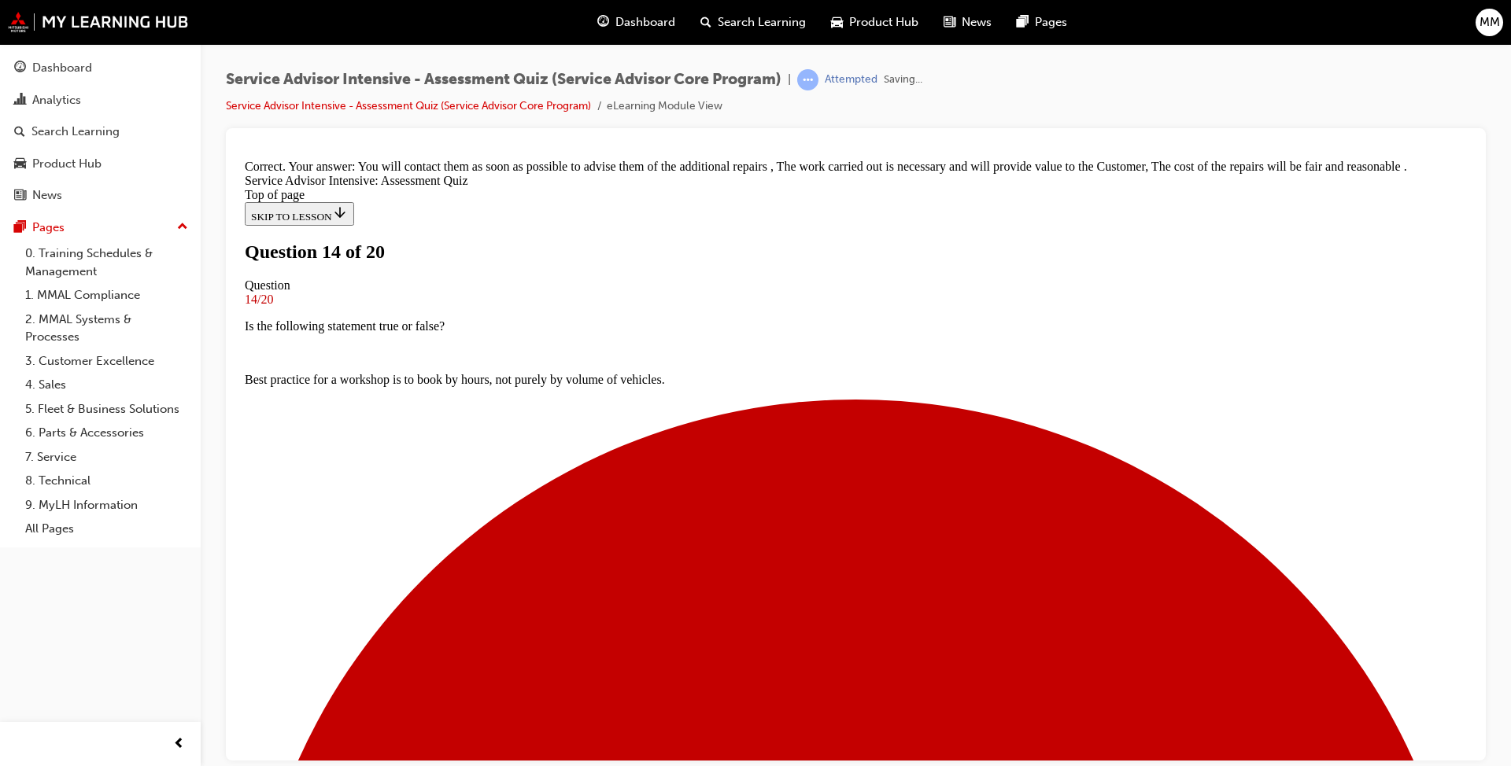
scroll to position [372, 0]
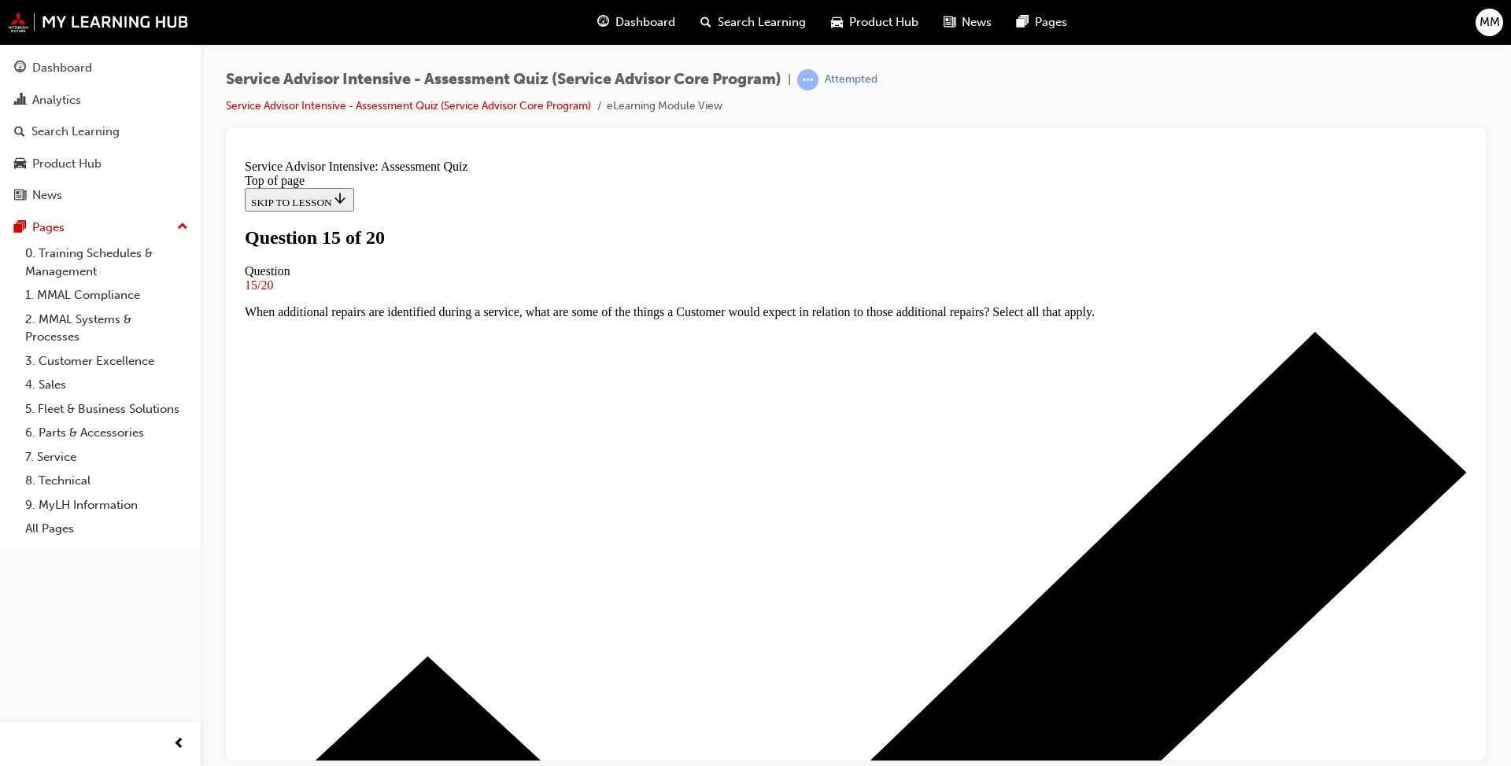
scroll to position [98, 0]
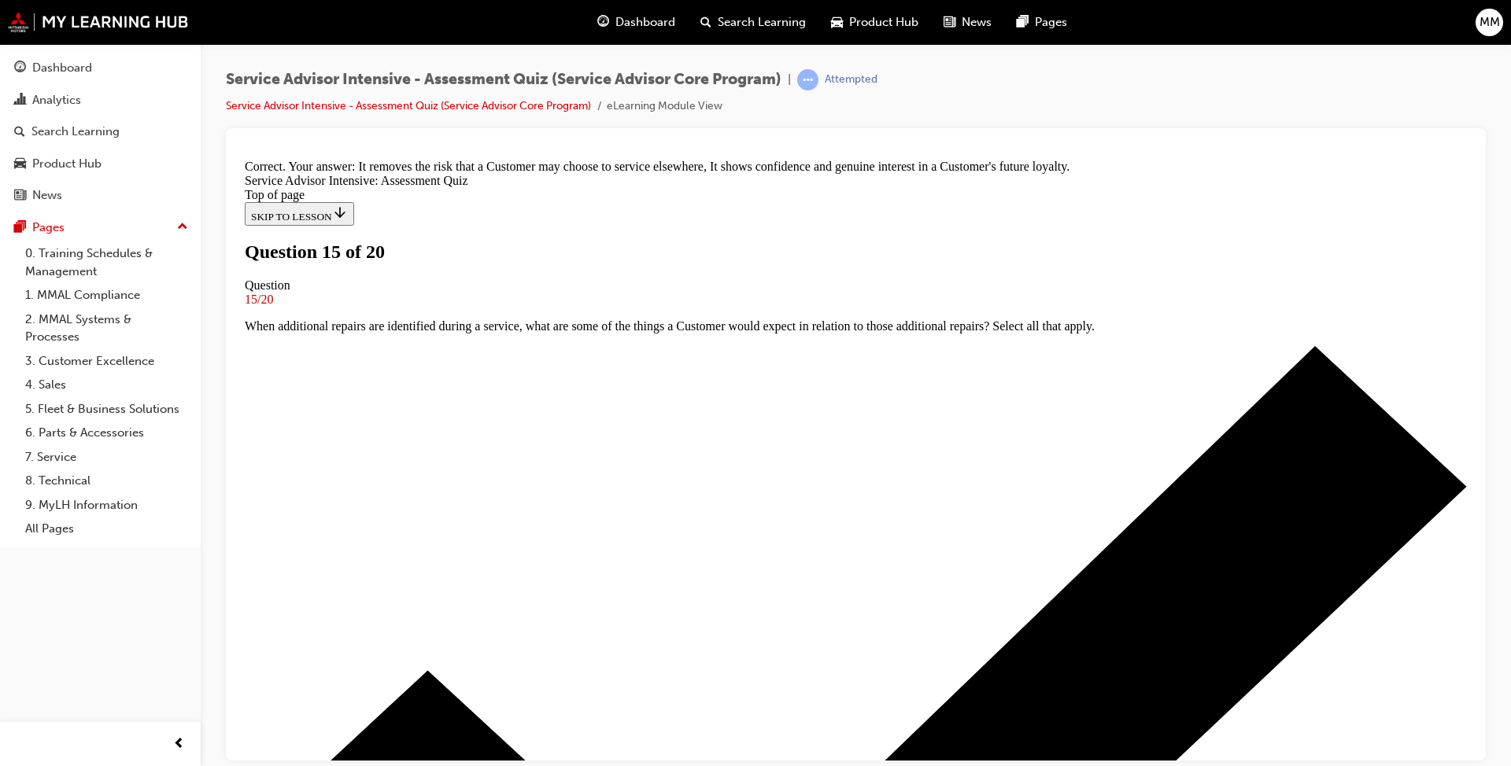
scroll to position [256, 0]
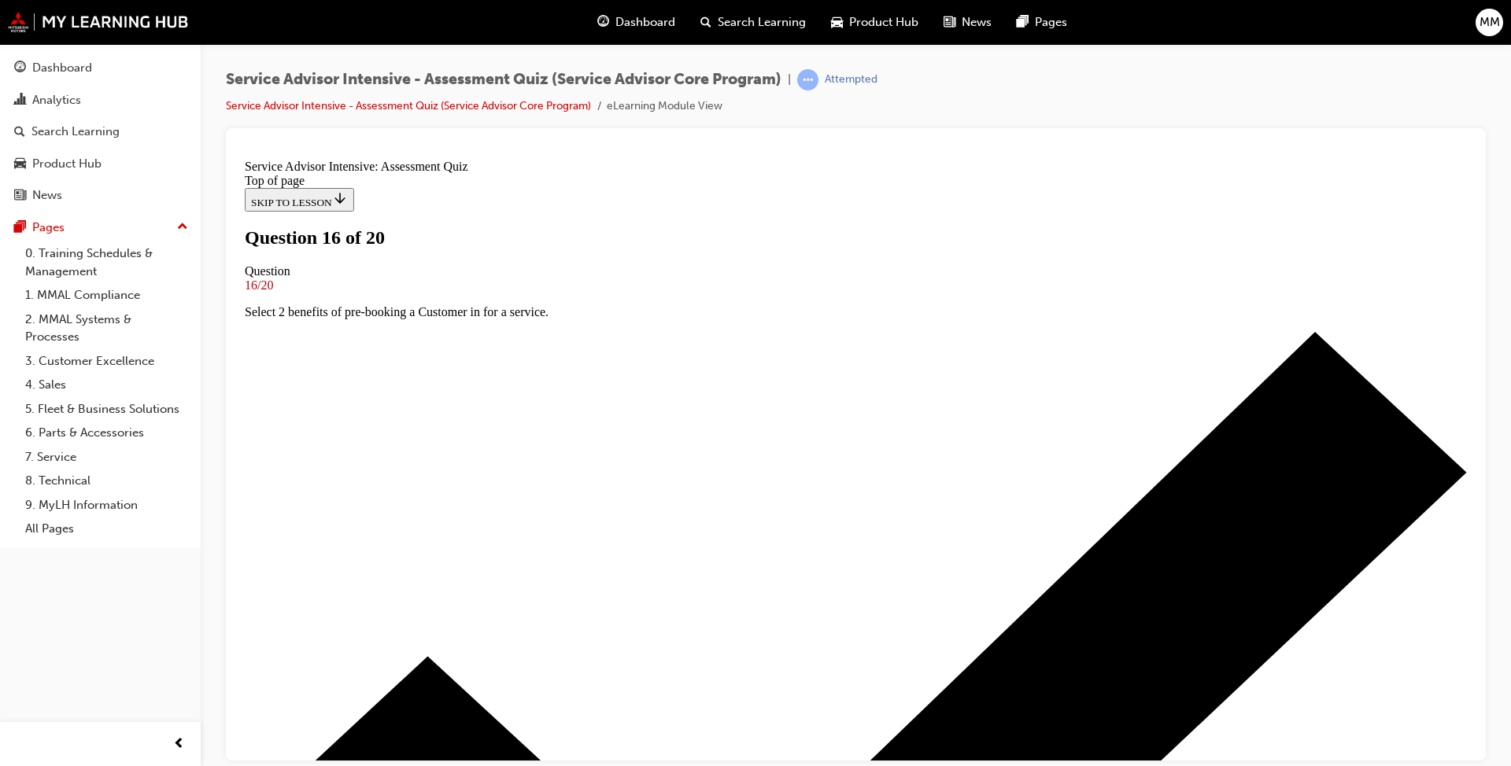
scroll to position [98, 0]
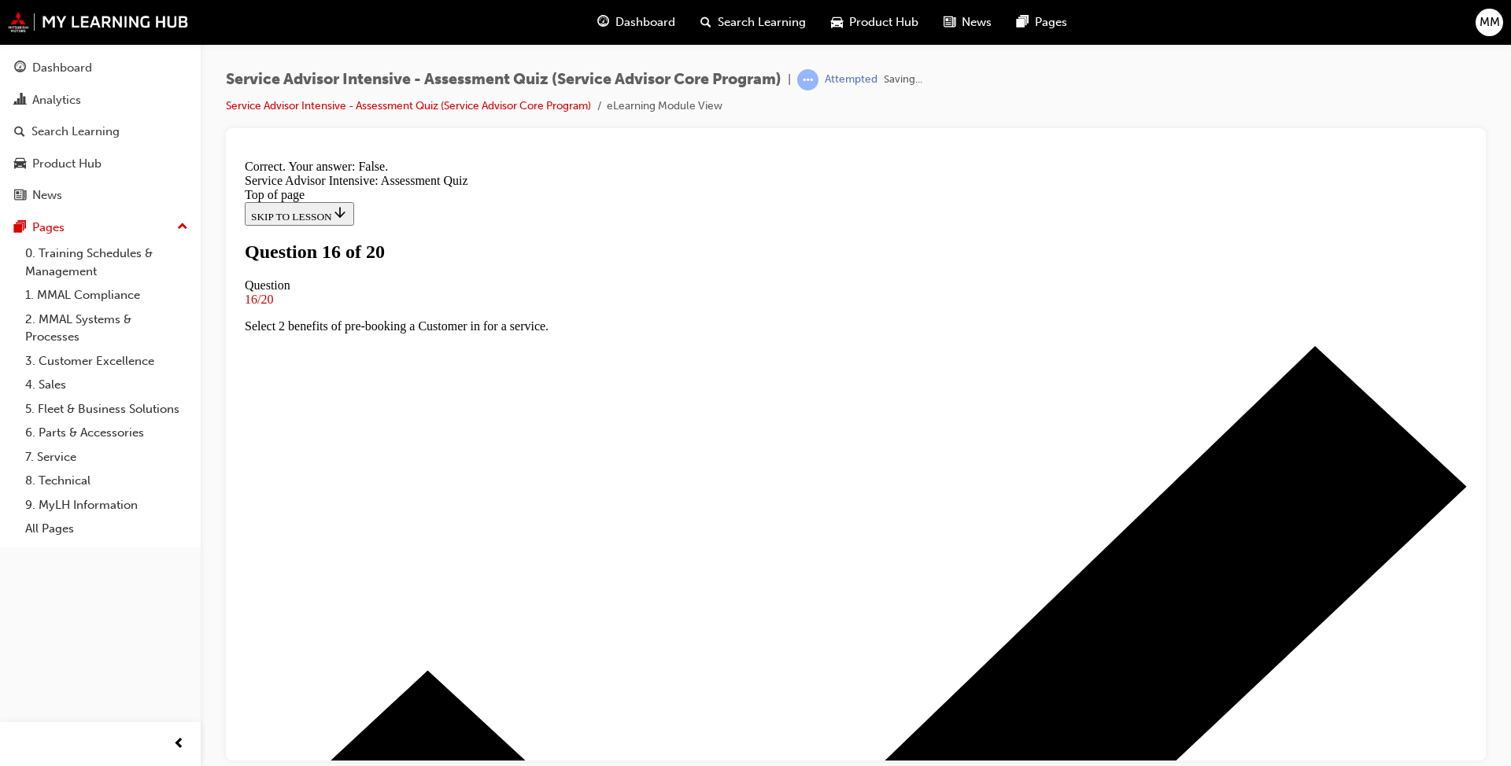
scroll to position [147, 0]
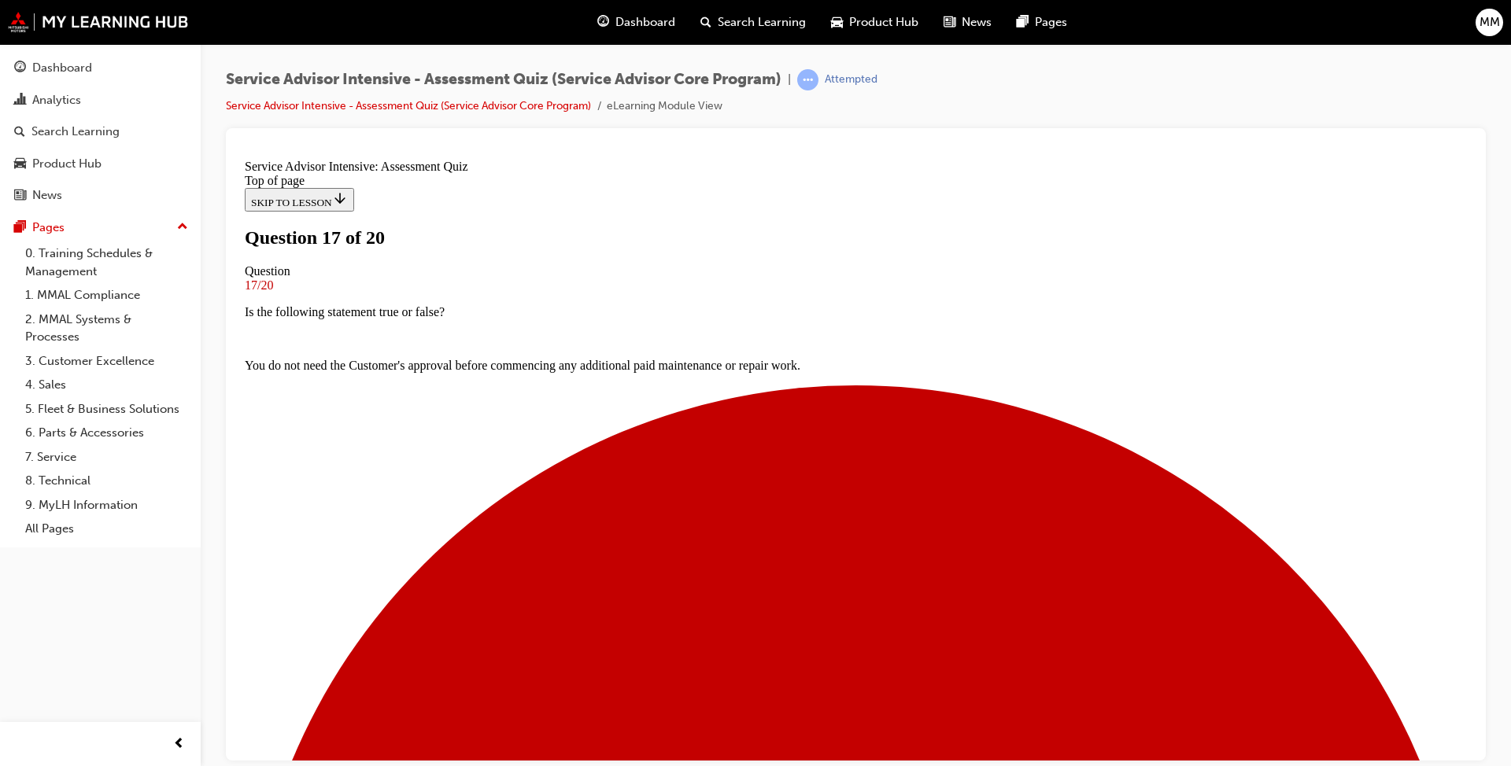
scroll to position [118, 0]
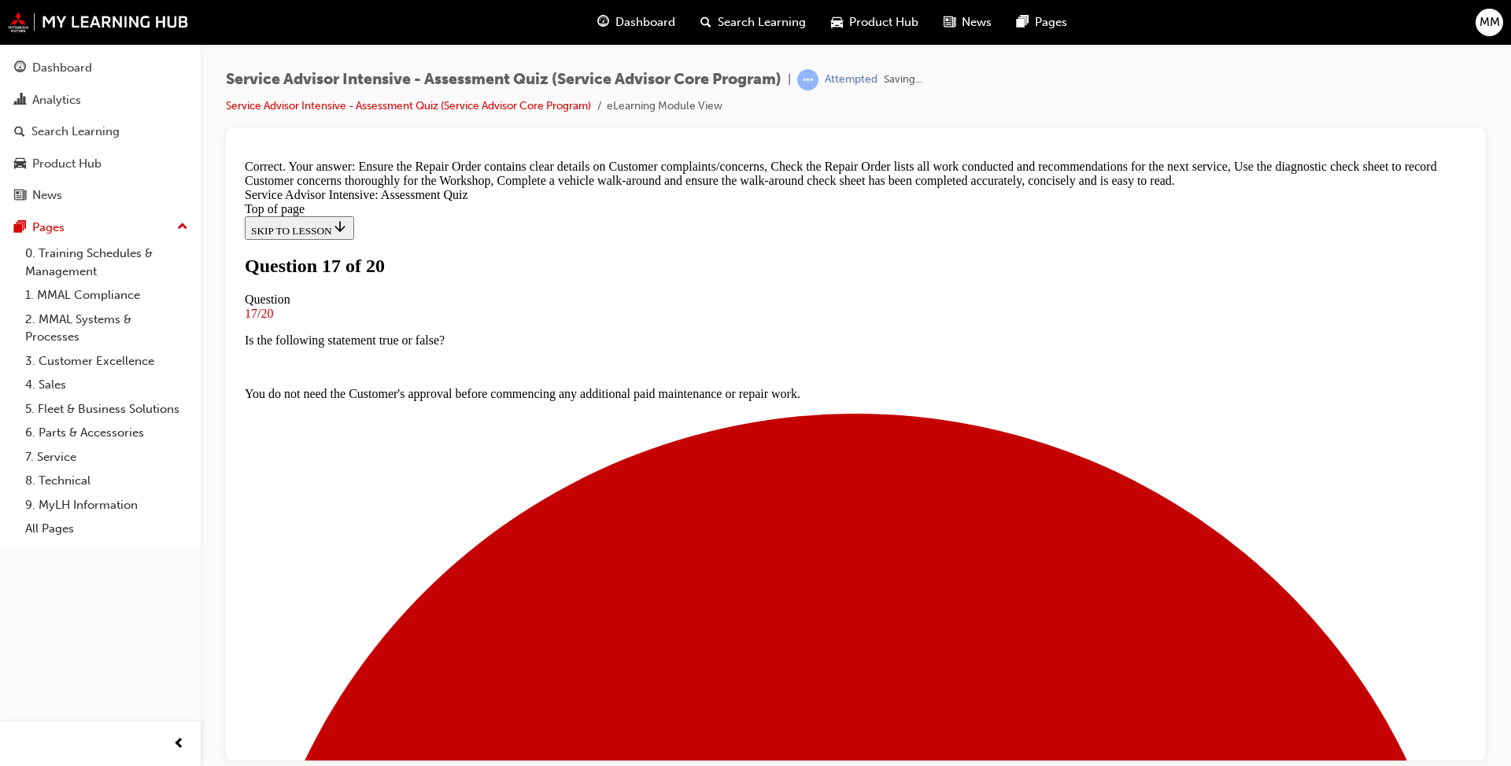
scroll to position [440, 0]
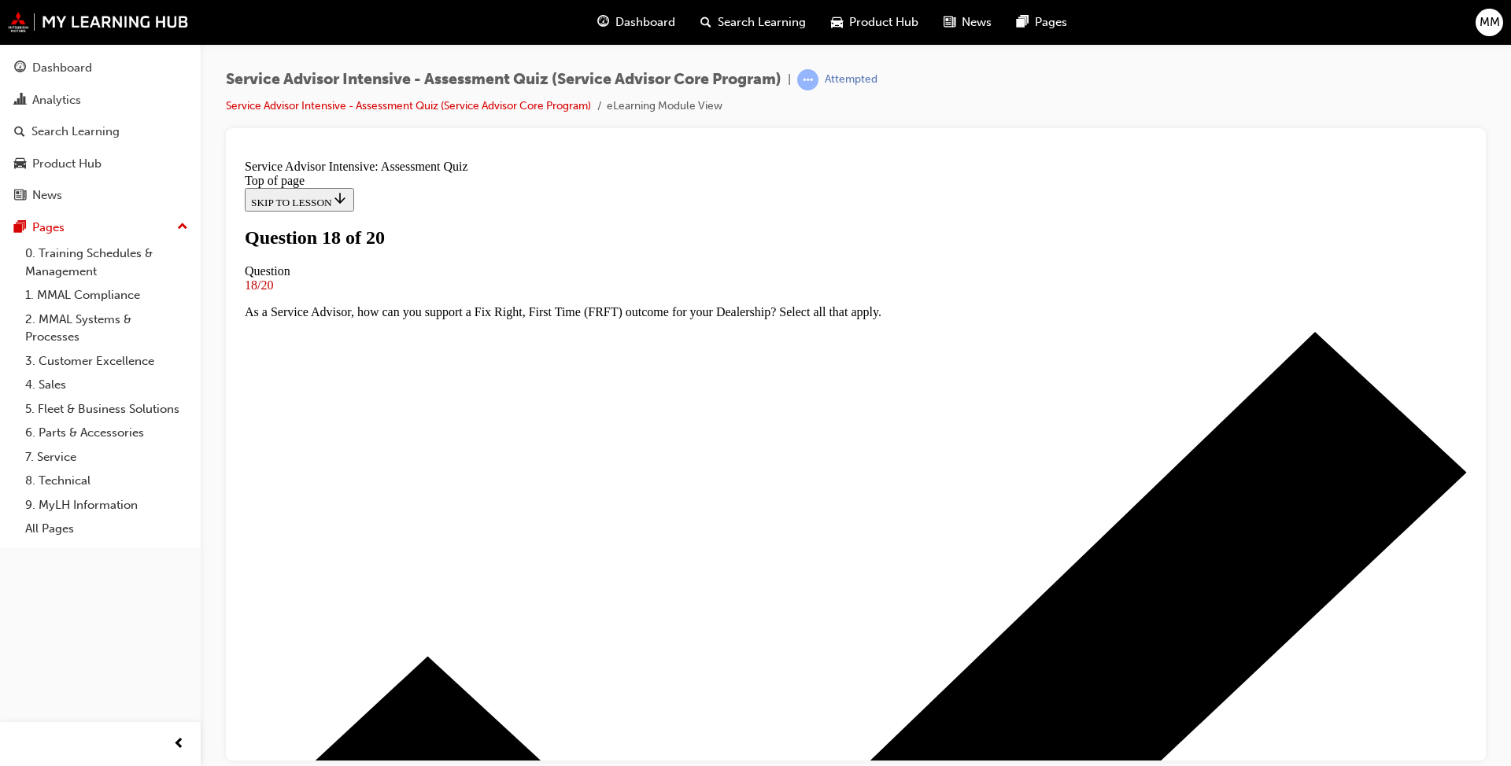
scroll to position [197, 0]
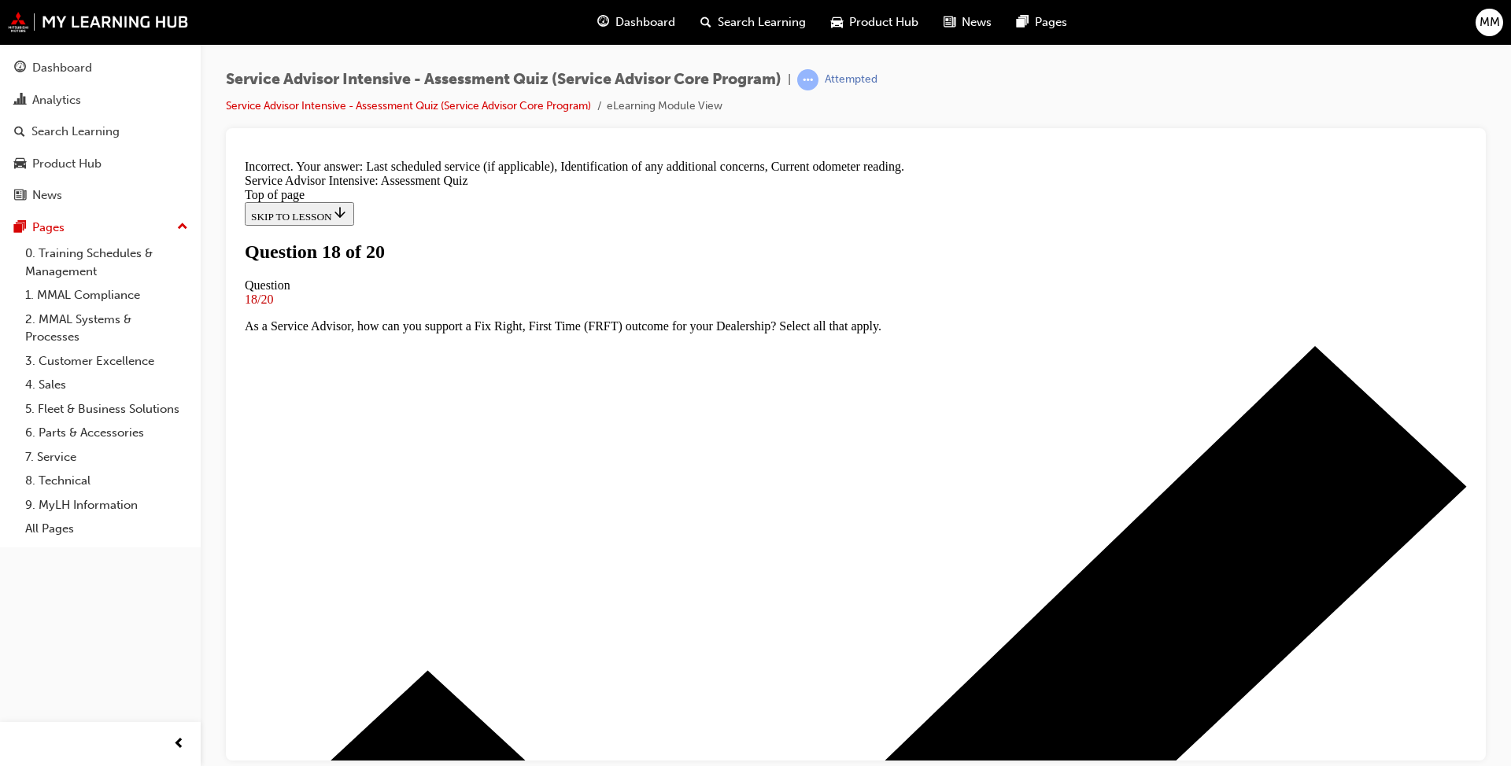
scroll to position [282, 0]
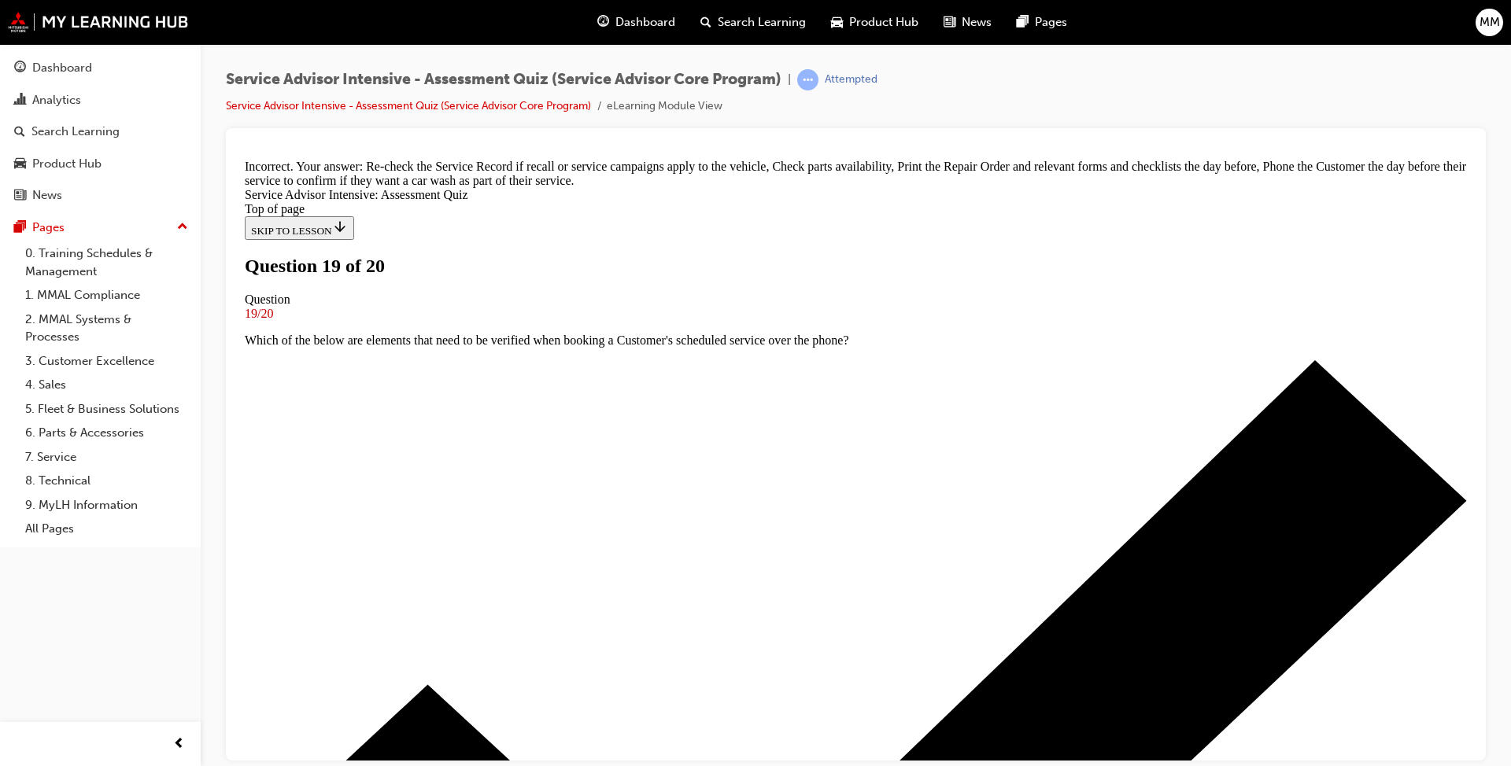
scroll to position [267, 0]
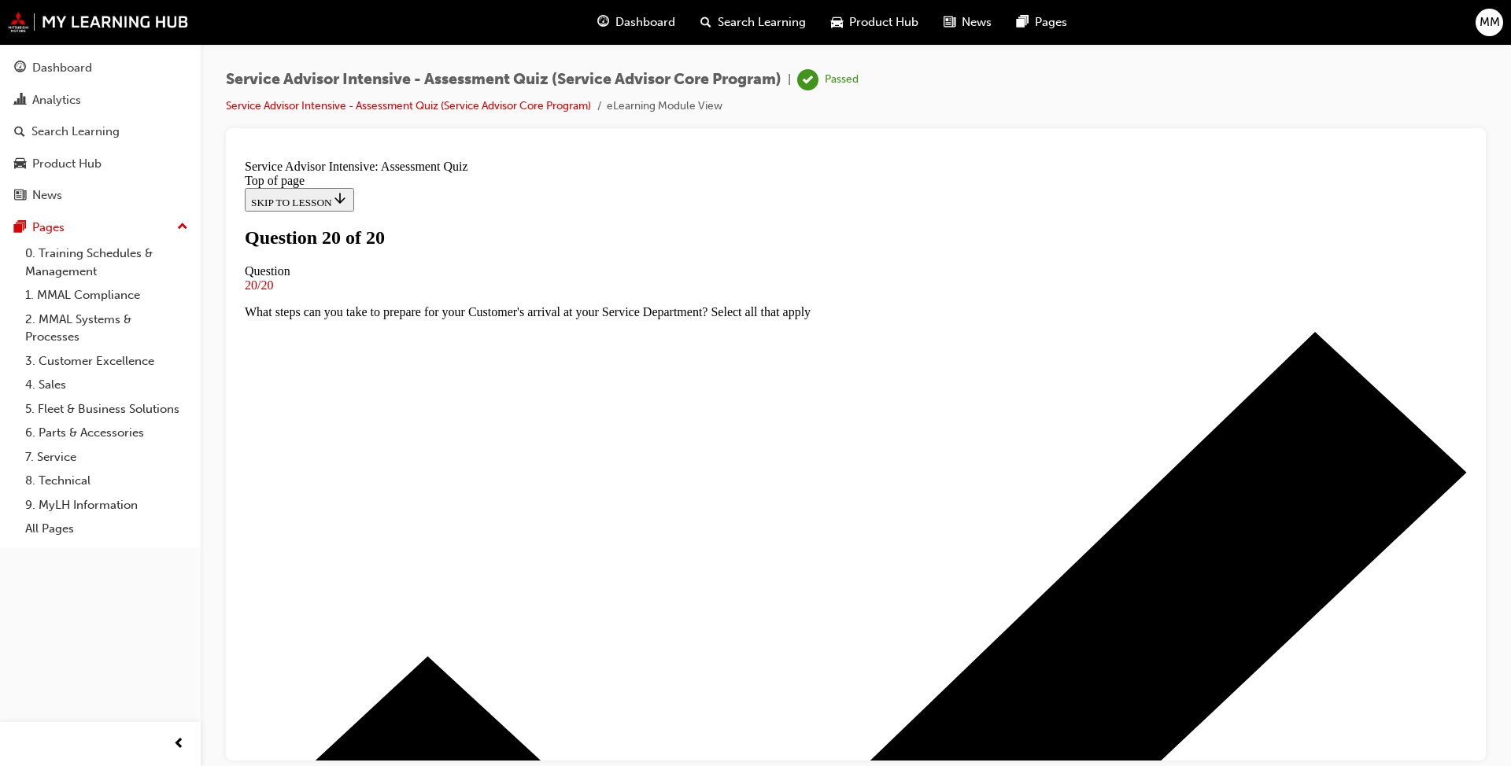
scroll to position [196, 0]
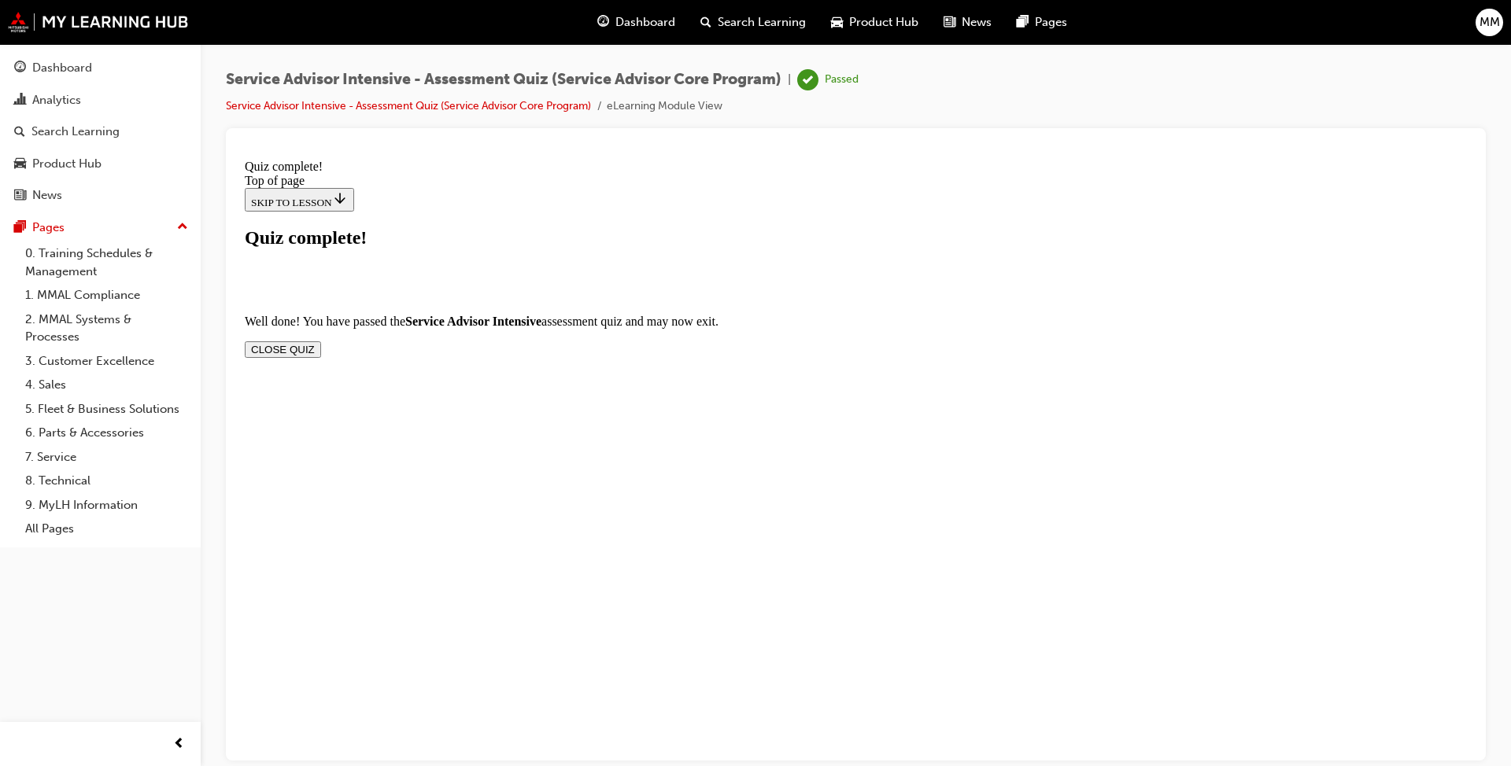
click at [321, 341] on button "CLOSE QUIZ" at bounding box center [283, 349] width 76 height 17
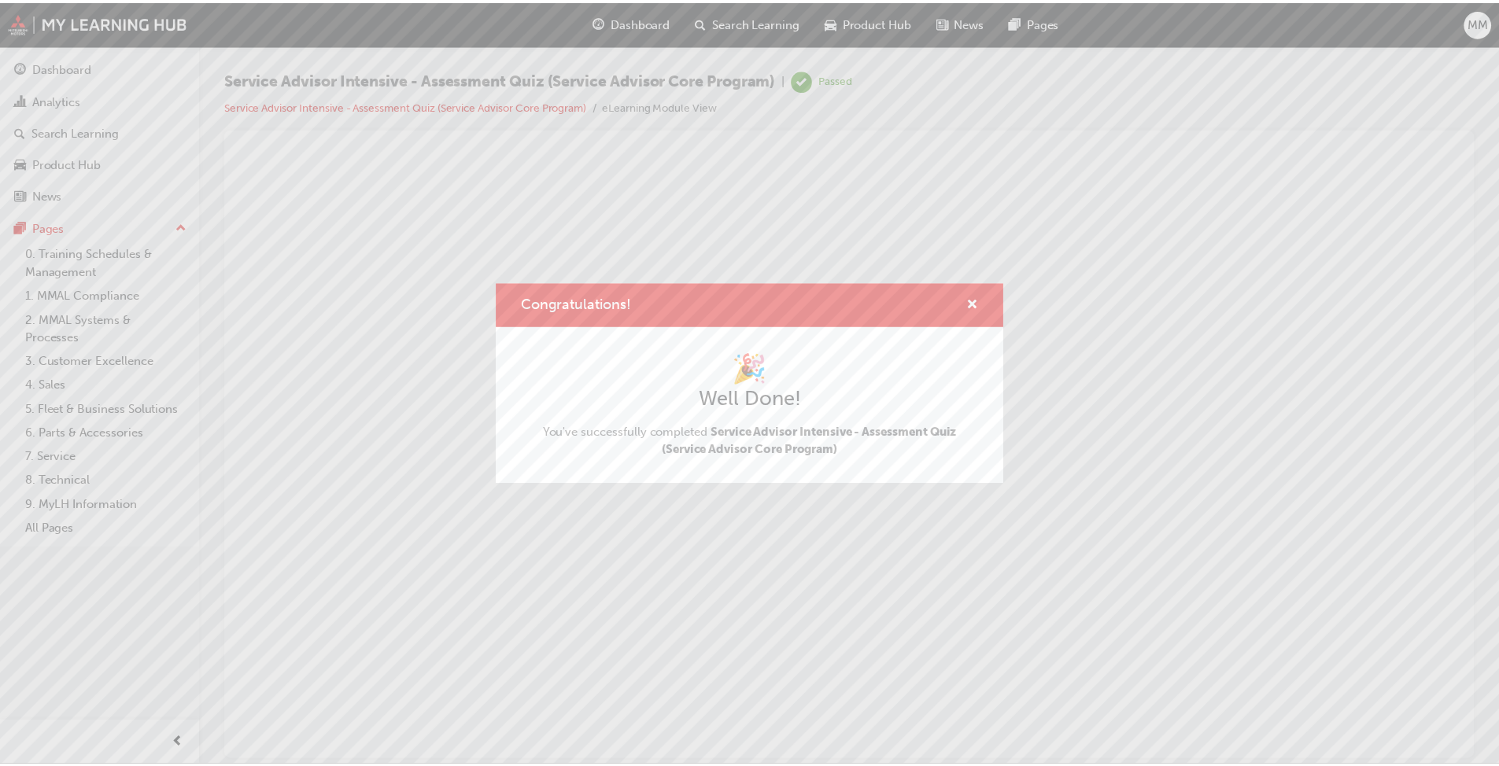
scroll to position [0, 0]
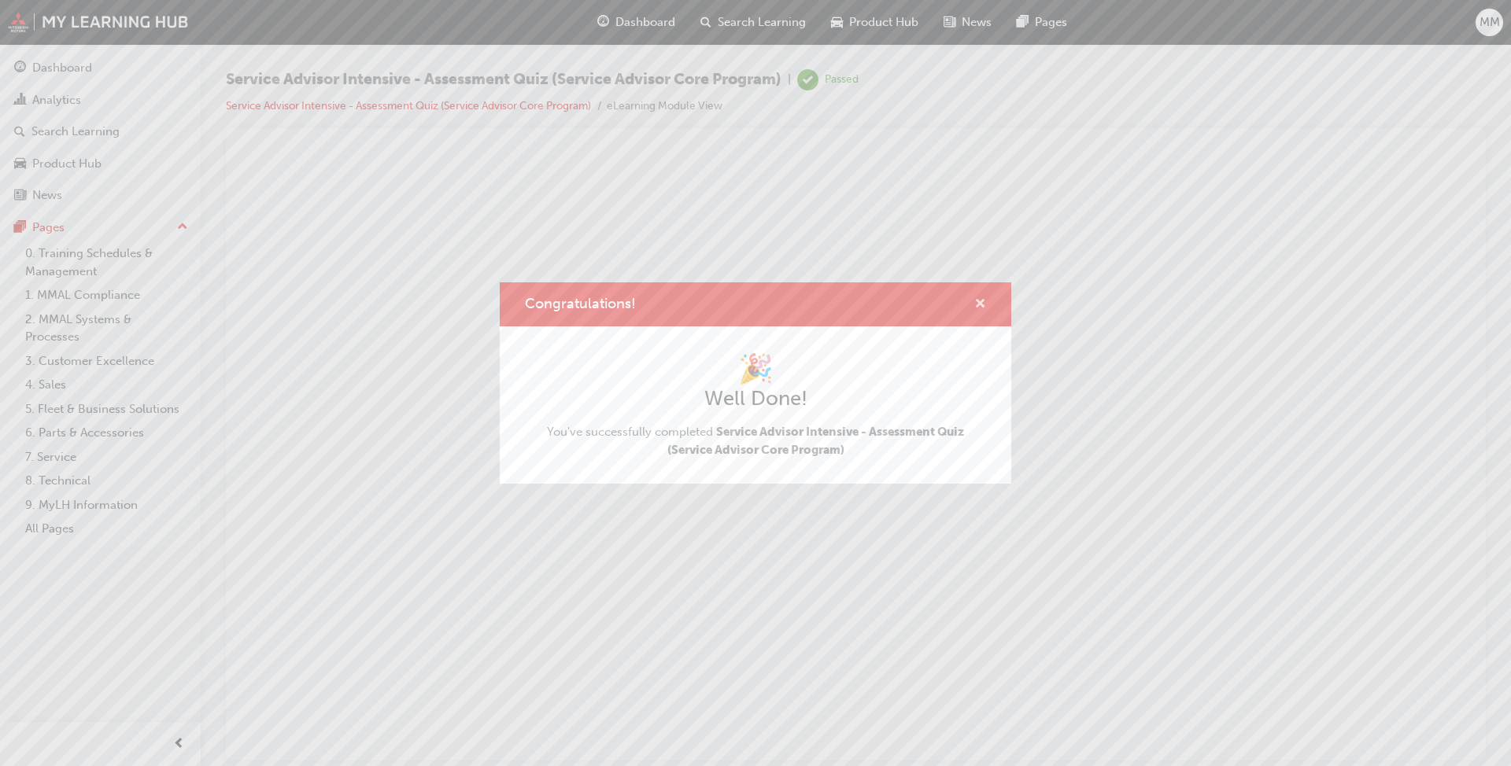
click at [786, 304] on span "cross-icon" at bounding box center [980, 305] width 12 height 14
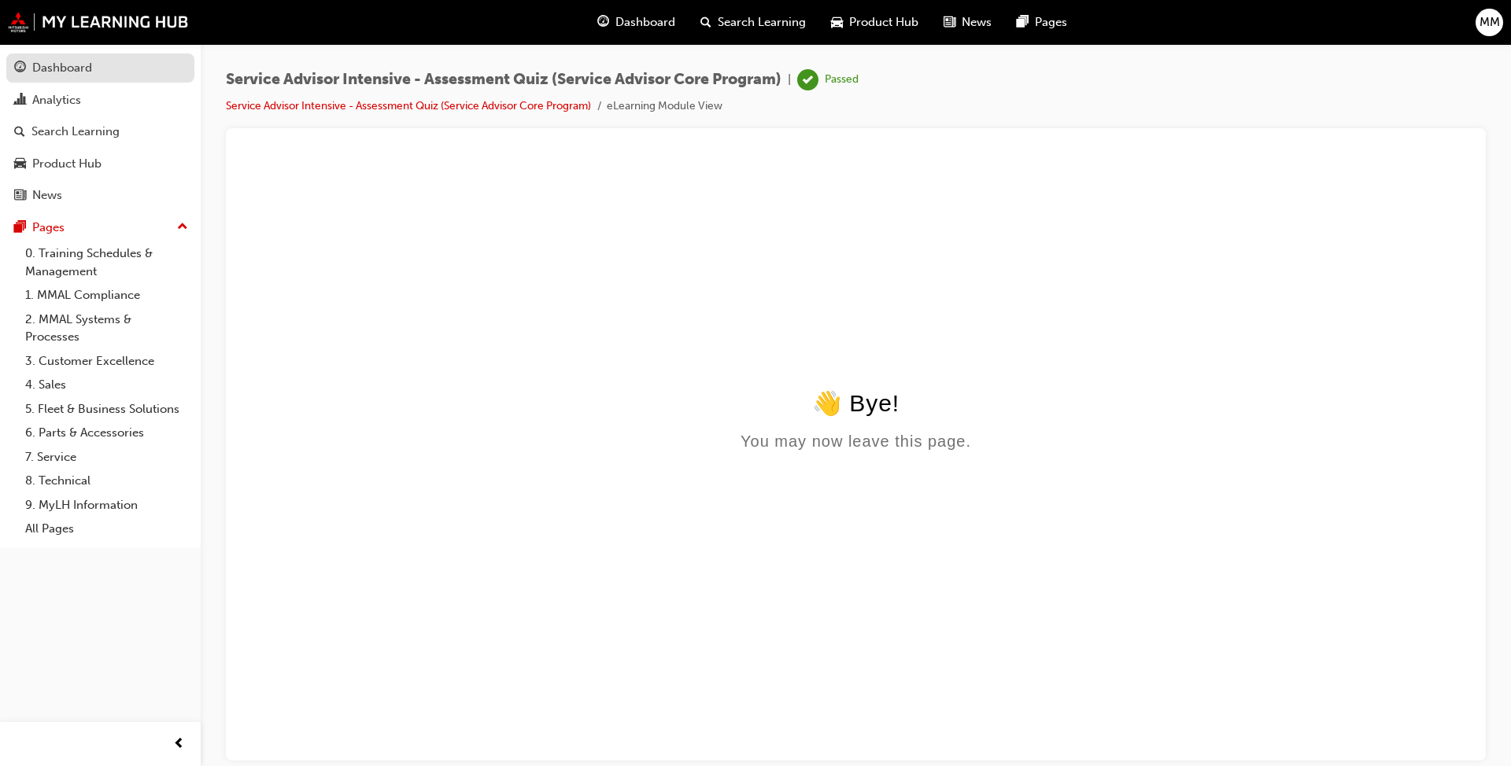
click at [100, 67] on div "Dashboard" at bounding box center [100, 68] width 172 height 20
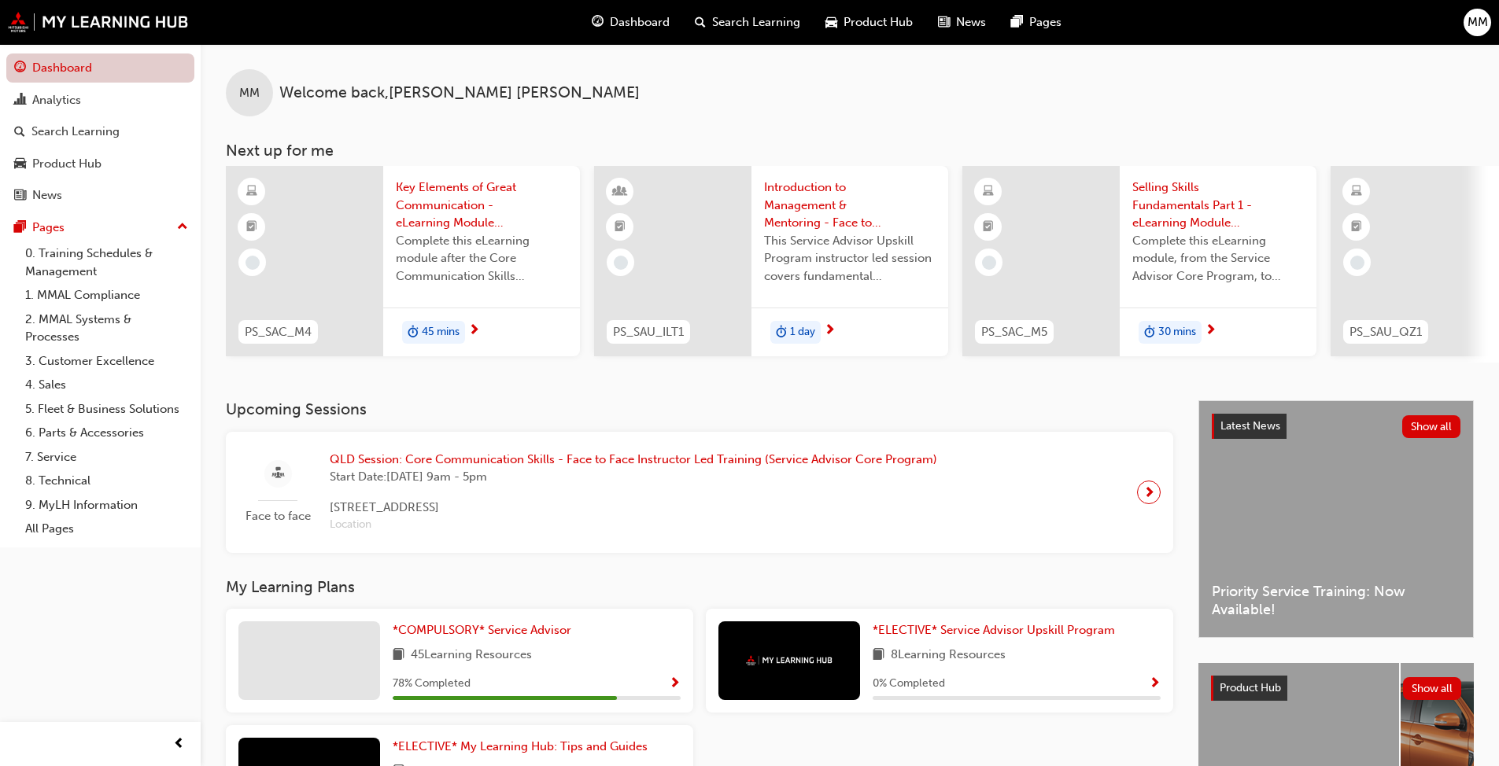
click at [82, 66] on link "Dashboard" at bounding box center [100, 68] width 188 height 29
click at [637, 16] on span "Dashboard" at bounding box center [640, 22] width 60 height 18
click at [786, 27] on span "MM" at bounding box center [1478, 22] width 20 height 18
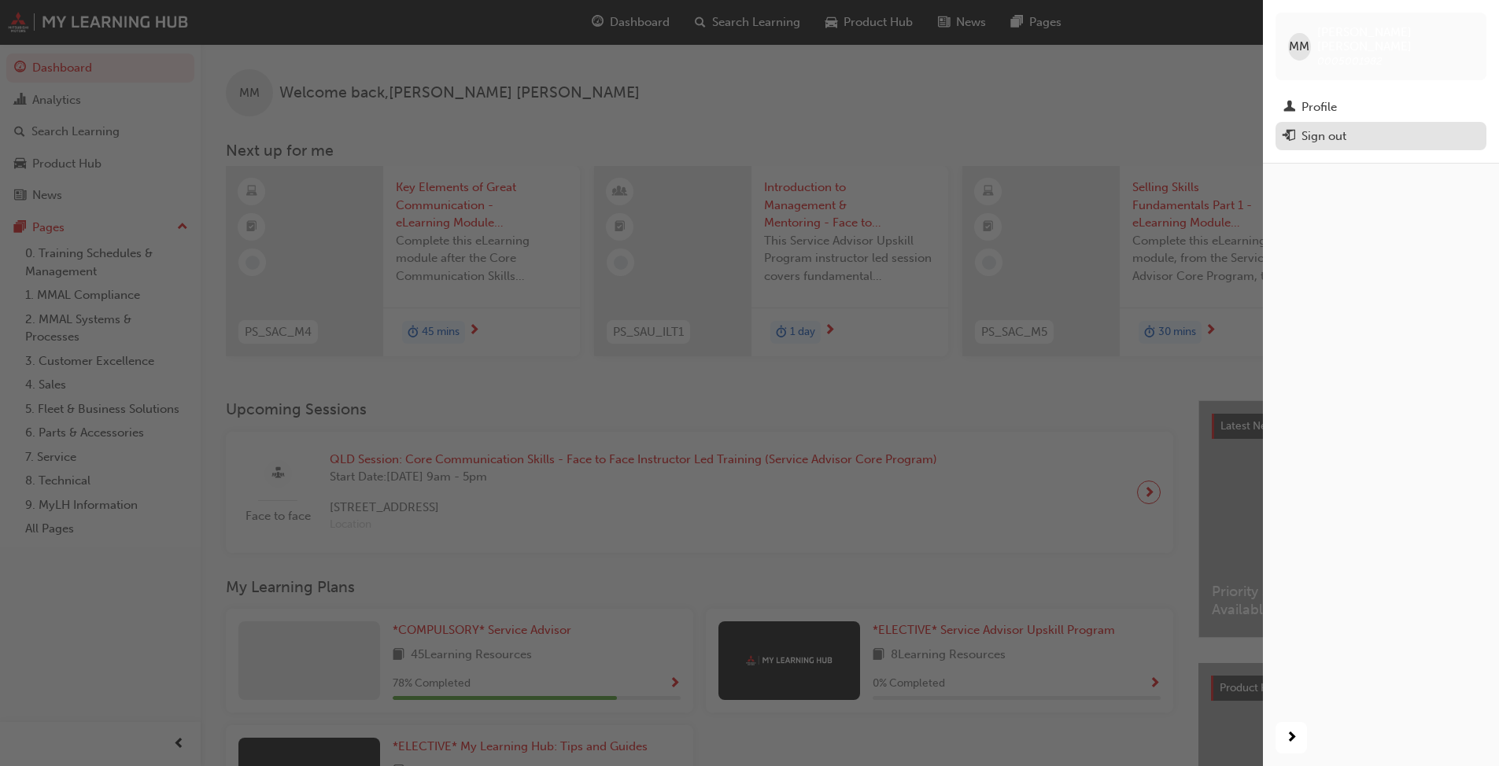
click at [786, 127] on div "Sign out" at bounding box center [1324, 136] width 45 height 18
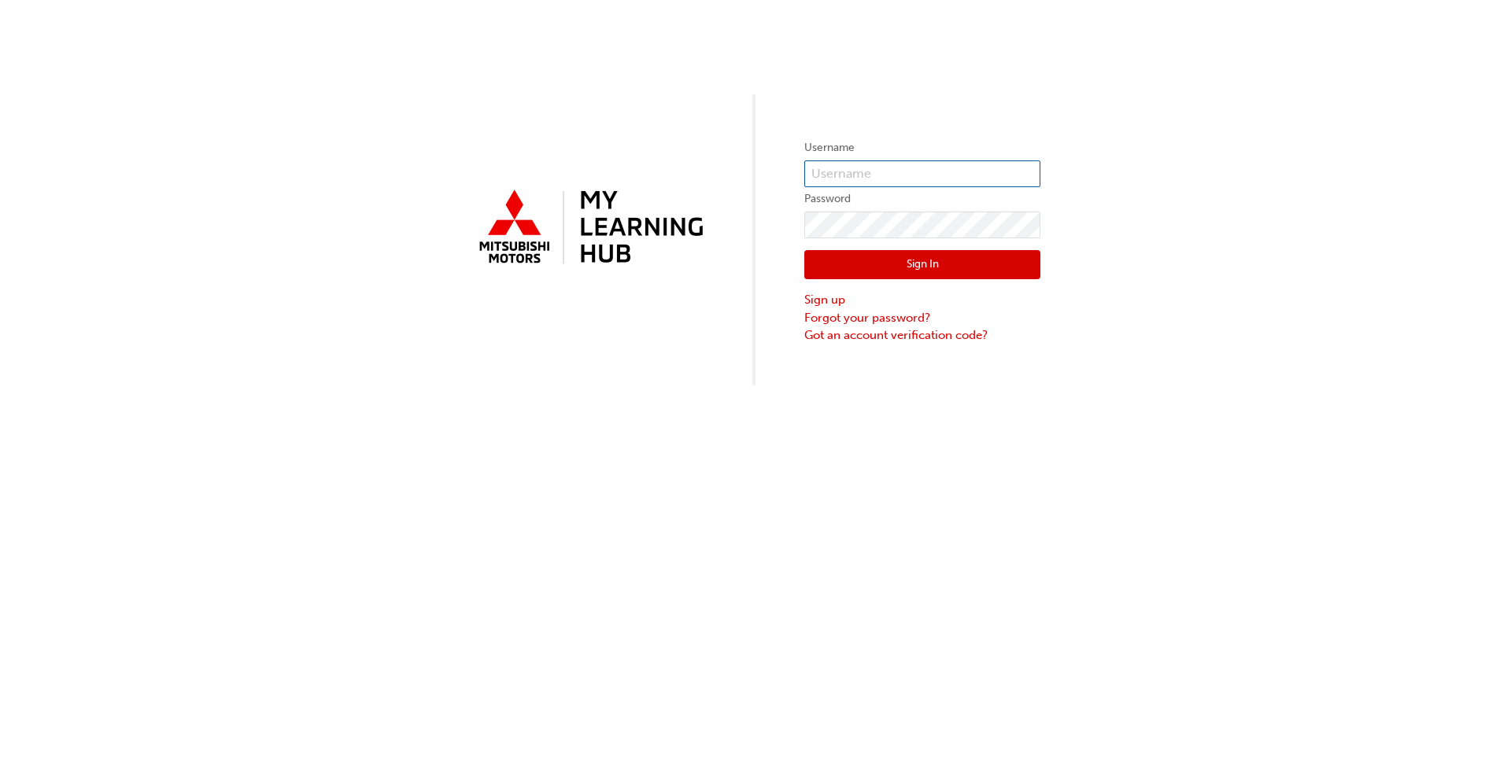
type input "0005001982"
click at [936, 262] on button "Sign In" at bounding box center [922, 265] width 236 height 30
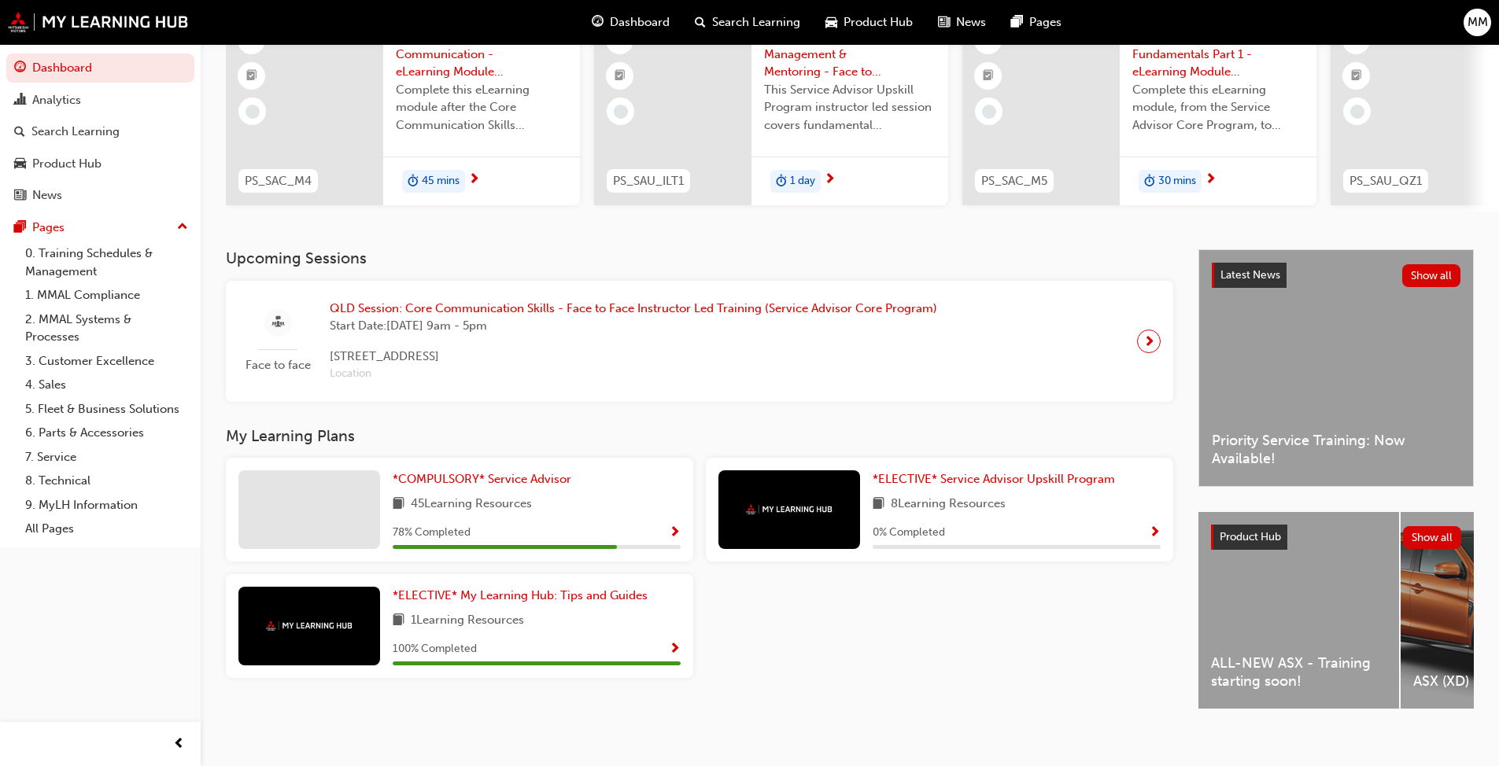
scroll to position [157, 0]
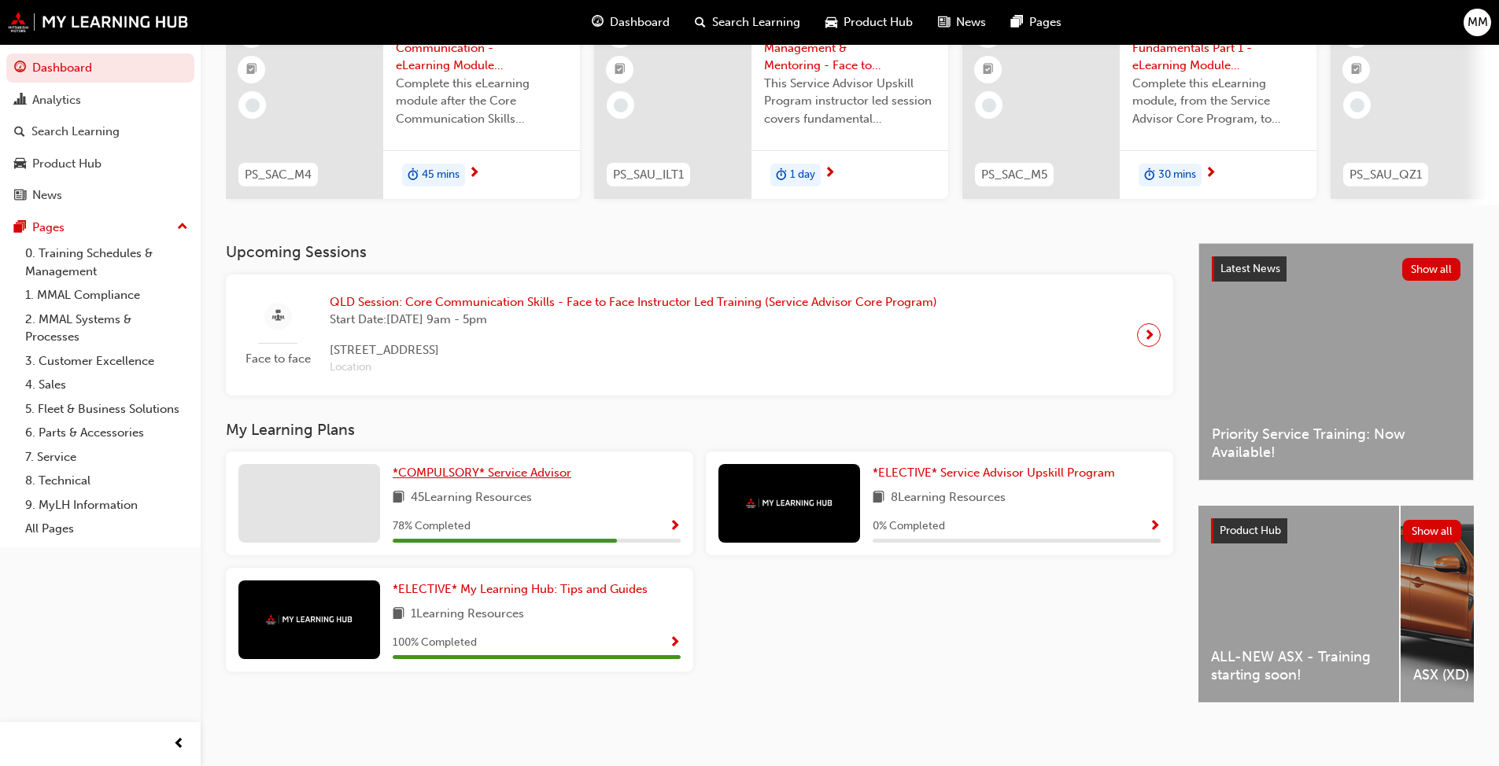
click at [455, 475] on span "*COMPULSORY* Service Advisor" at bounding box center [482, 473] width 179 height 14
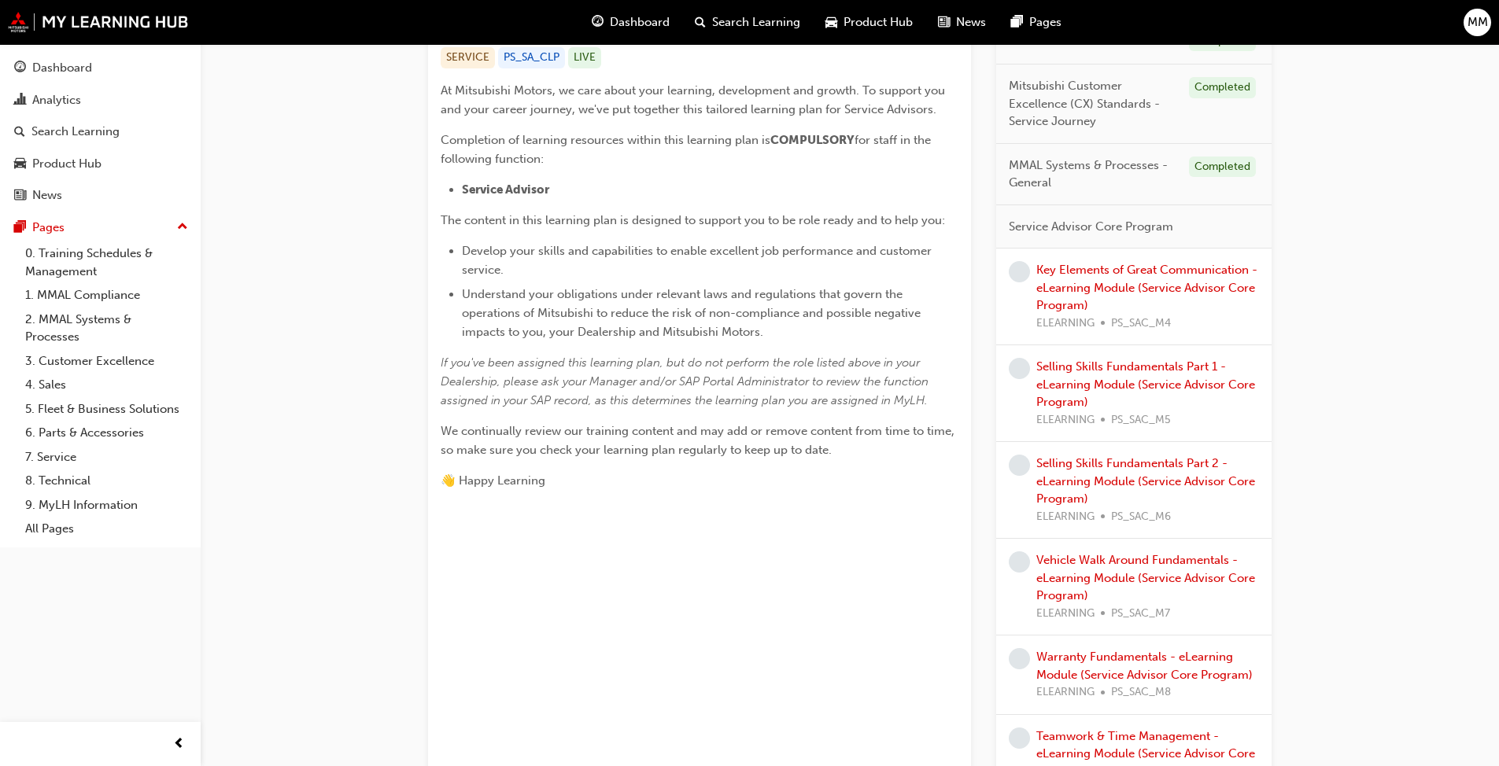
scroll to position [334, 0]
click at [1120, 281] on link "Key Elements of Great Communication - eLearning Module (Service Advisor Core Pr…" at bounding box center [1146, 286] width 221 height 50
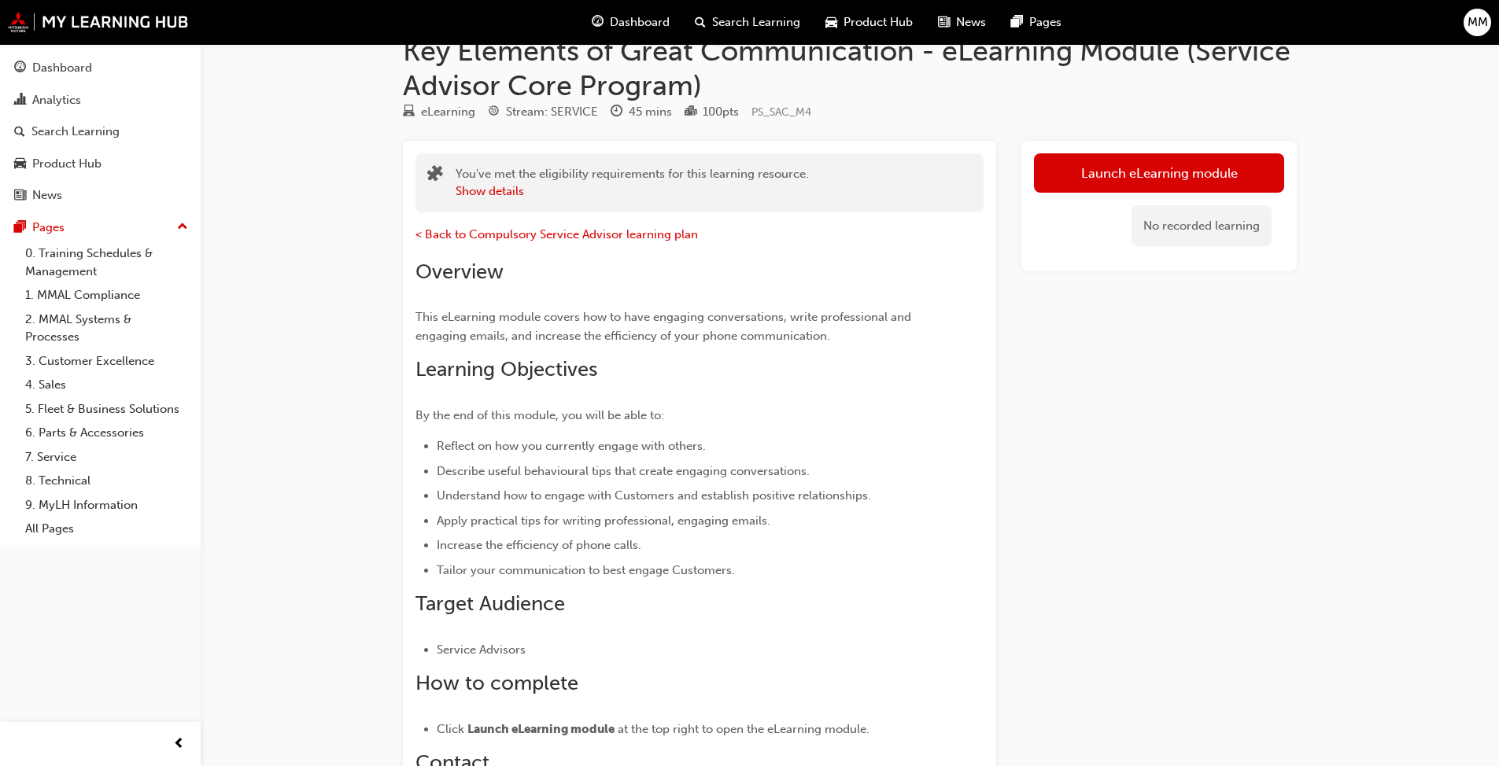
scroll to position [25, 0]
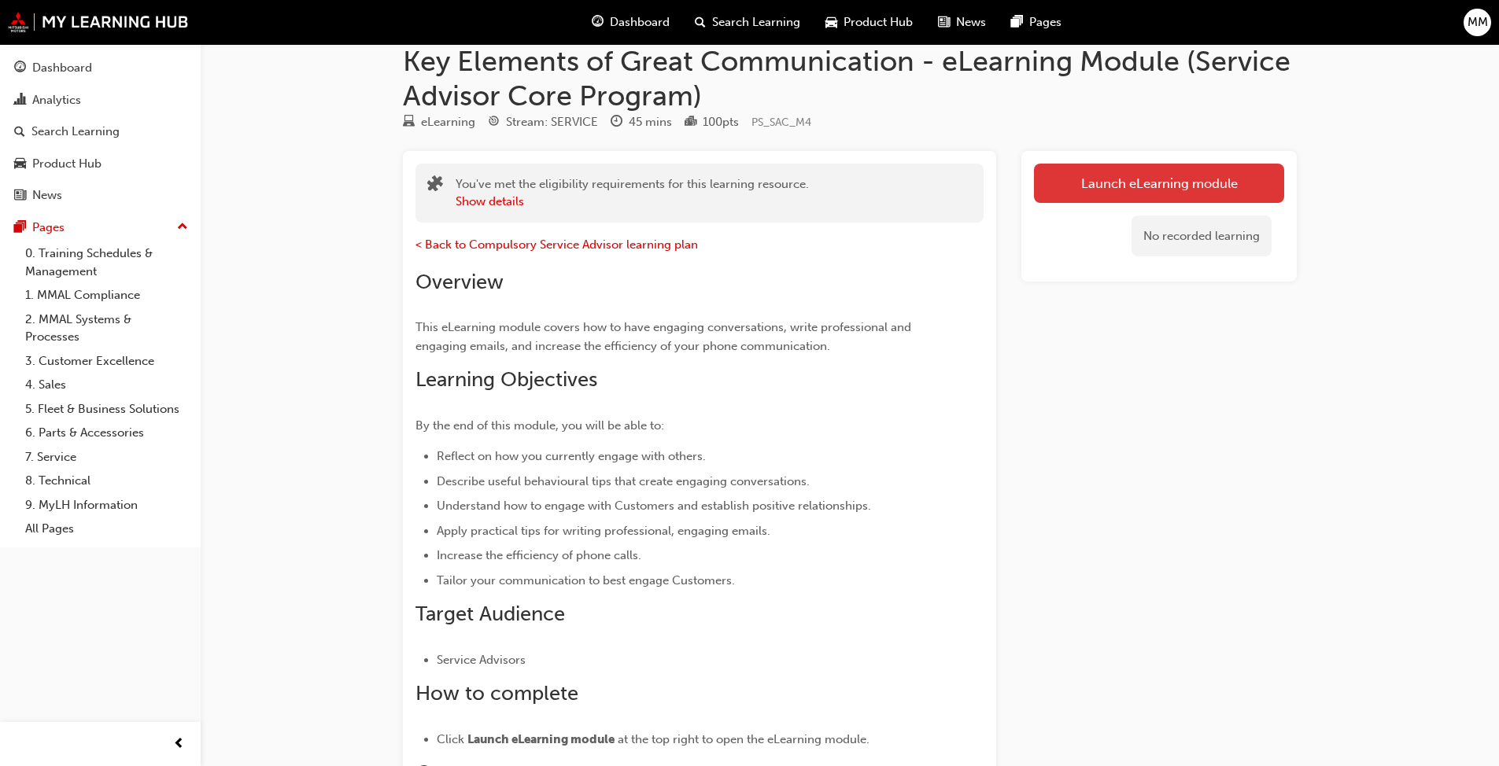
click at [1116, 172] on link "Launch eLearning module" at bounding box center [1159, 183] width 250 height 39
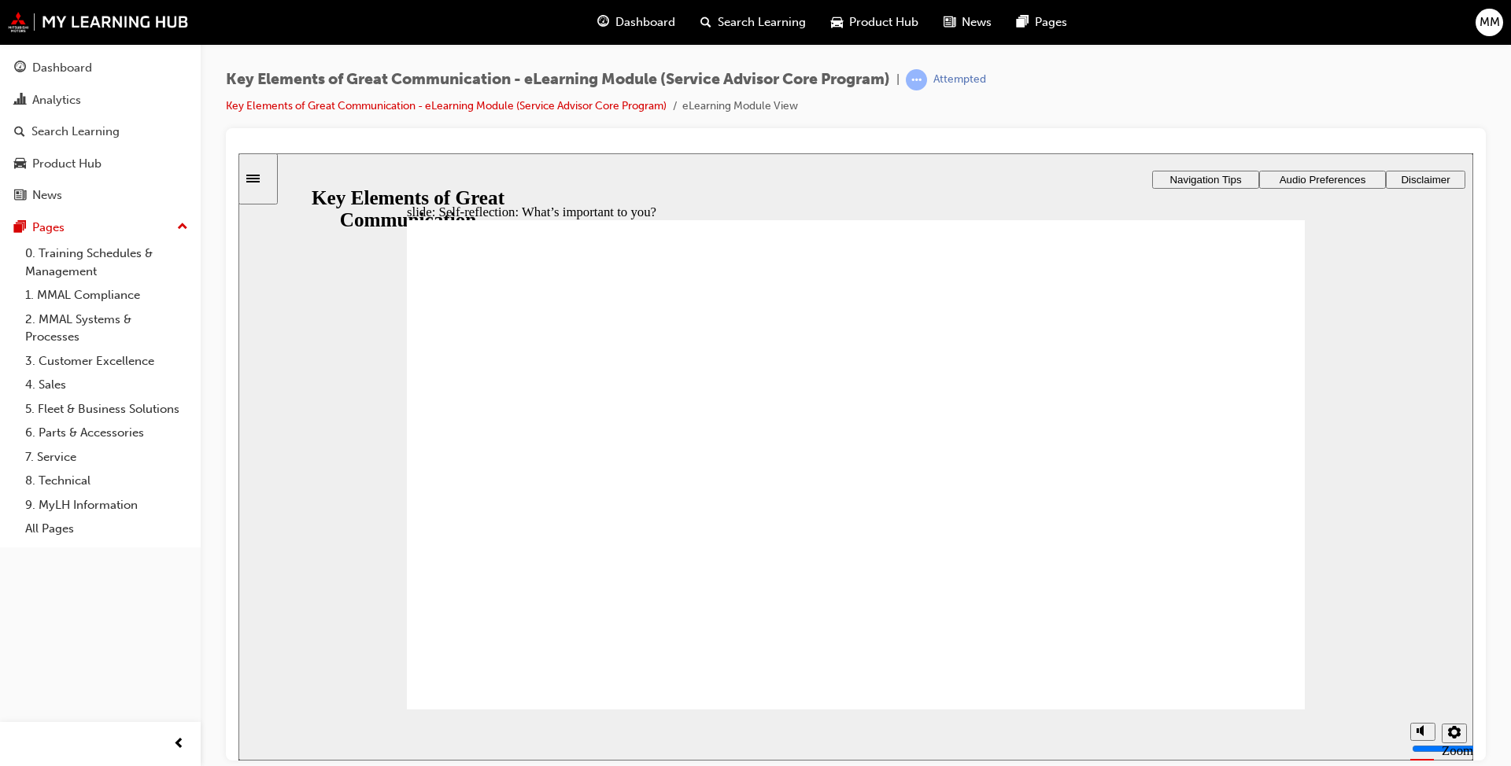
drag, startPoint x: 932, startPoint y: 422, endPoint x: 1156, endPoint y: 375, distance: 229.2
drag, startPoint x: 929, startPoint y: 352, endPoint x: 1167, endPoint y: 418, distance: 246.7
drag, startPoint x: 793, startPoint y: 404, endPoint x: 1197, endPoint y: 459, distance: 407.4
drag, startPoint x: 948, startPoint y: 541, endPoint x: 1199, endPoint y: 526, distance: 251.4
drag, startPoint x: 912, startPoint y: 473, endPoint x: 1128, endPoint y: 569, distance: 236.0
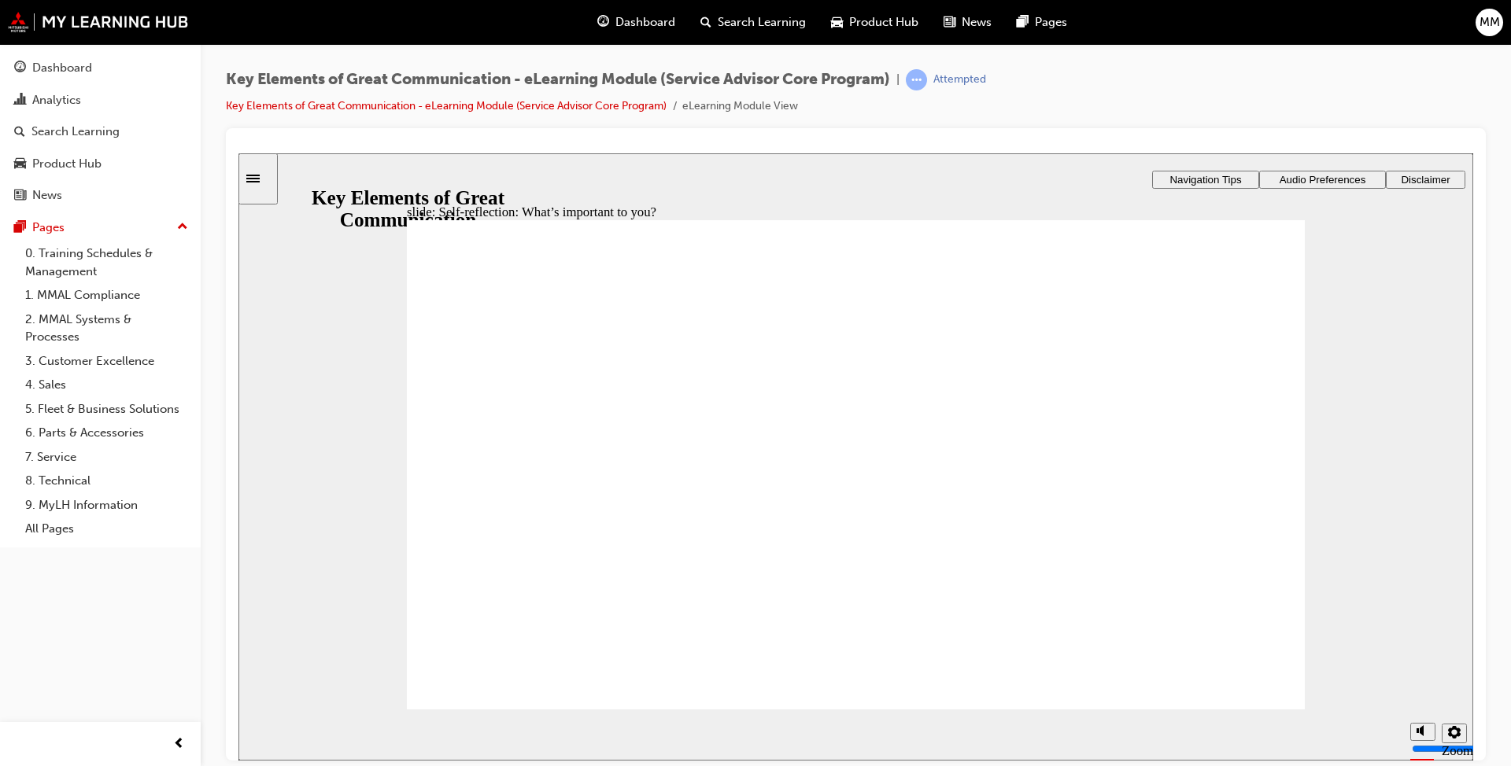
radio input "true"
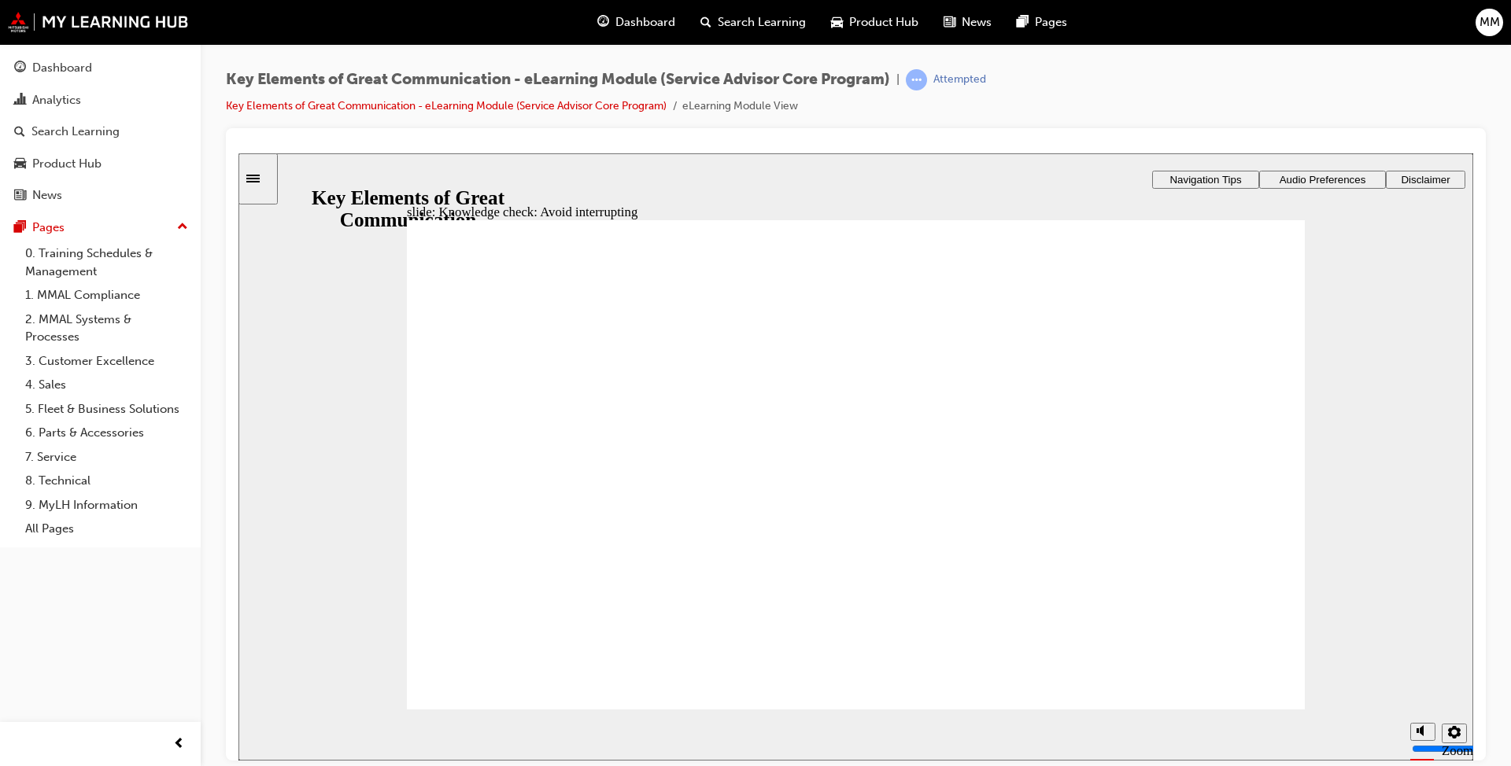
radio input "true"
